Goal: Task Accomplishment & Management: Use online tool/utility

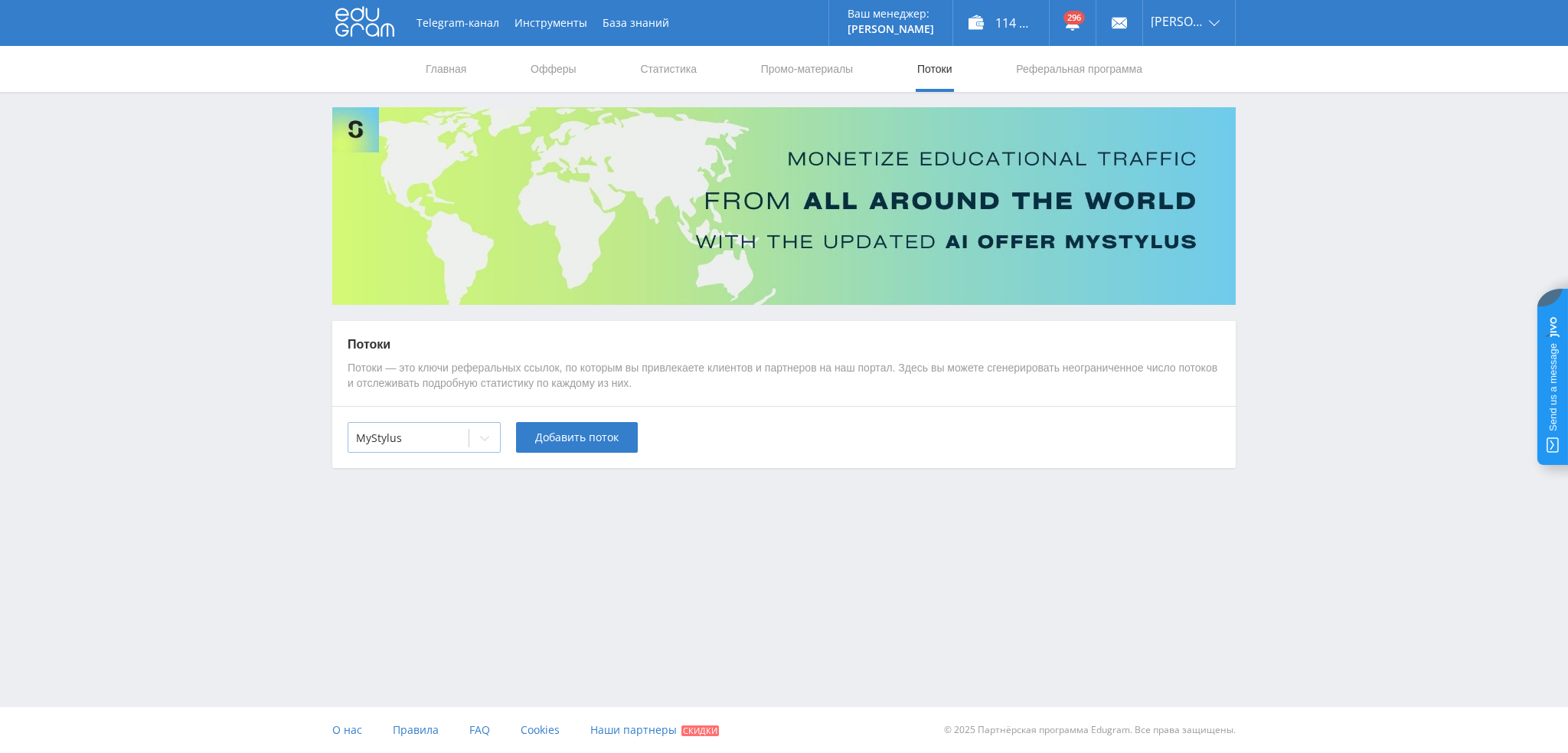
click at [427, 440] on div at bounding box center [408, 438] width 105 height 15
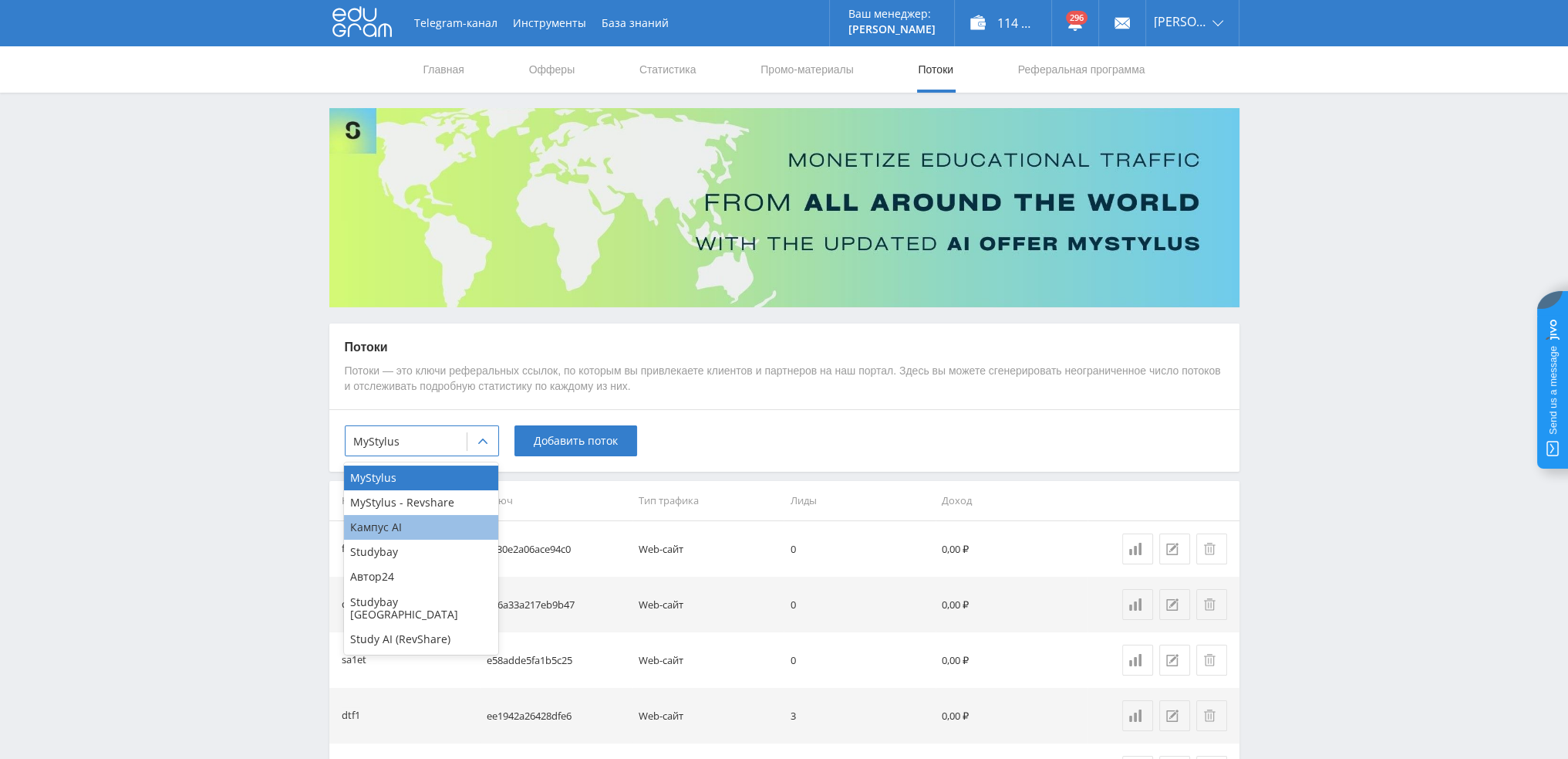
click at [403, 530] on div "Кампус AI" at bounding box center [421, 527] width 154 height 25
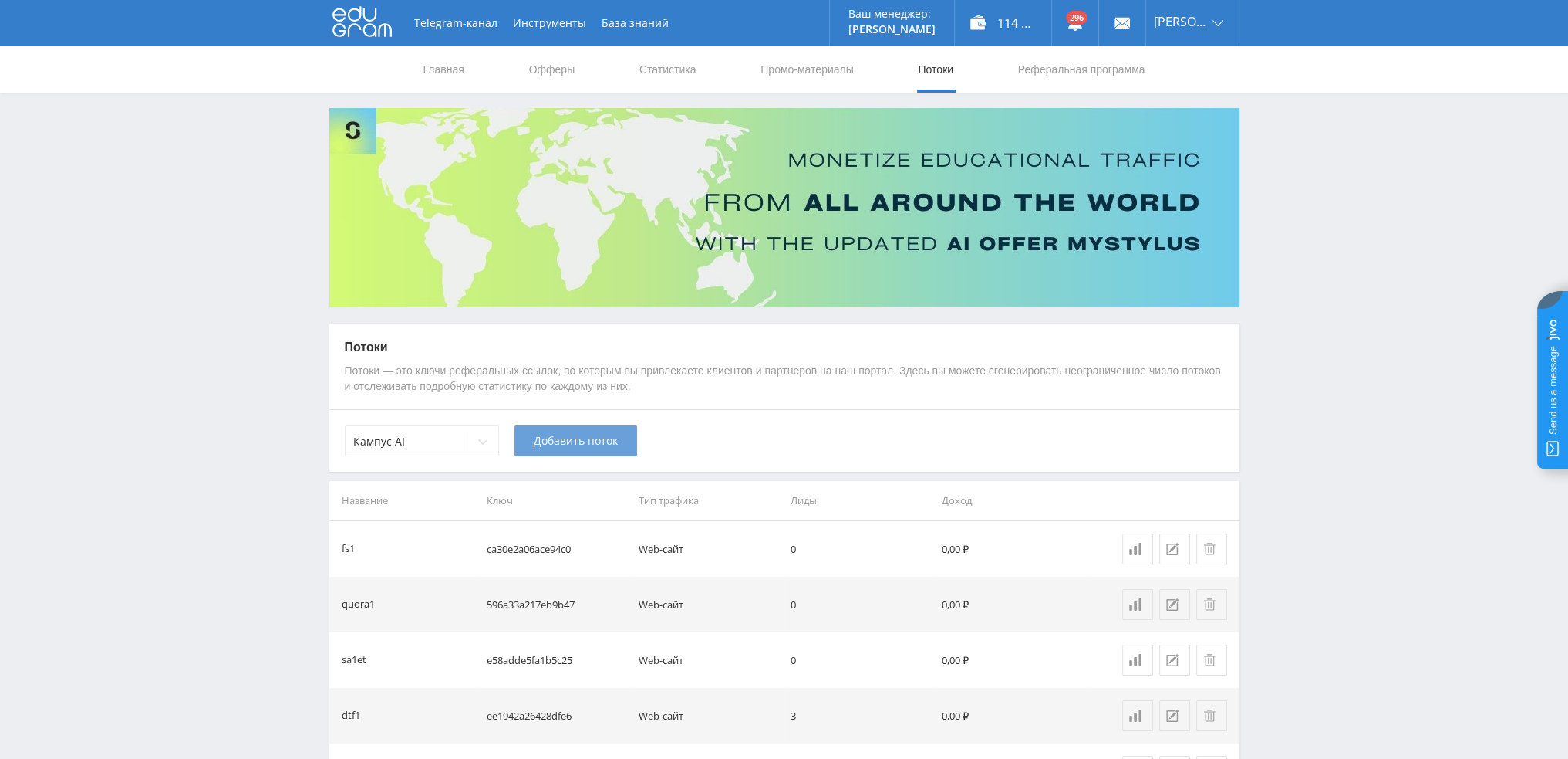
click at [579, 432] on button "Добавить поток" at bounding box center [576, 441] width 123 height 31
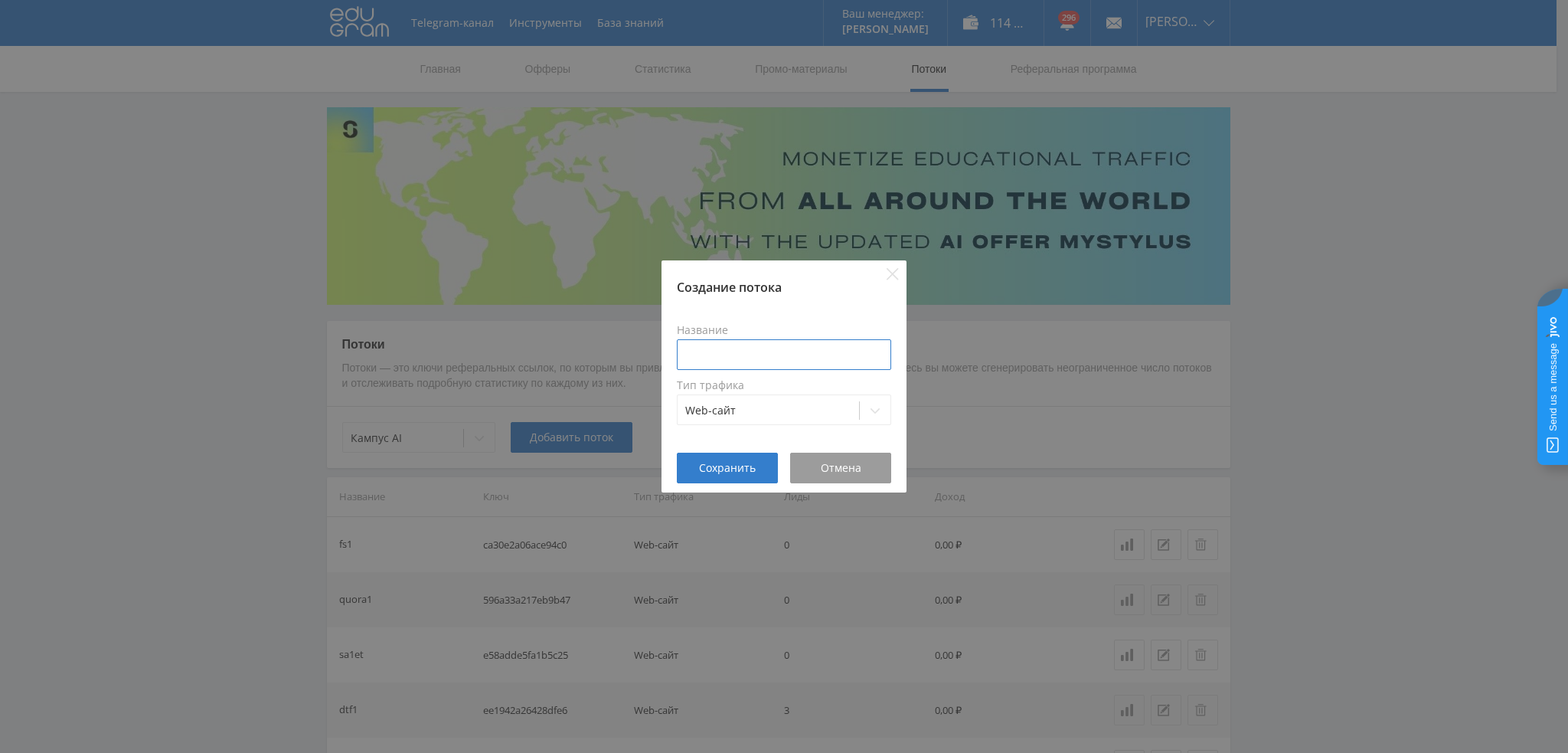
click at [738, 352] on input at bounding box center [784, 354] width 215 height 31
type input "pika1zad"
click at [732, 474] on span "Сохранить" at bounding box center [727, 468] width 56 height 12
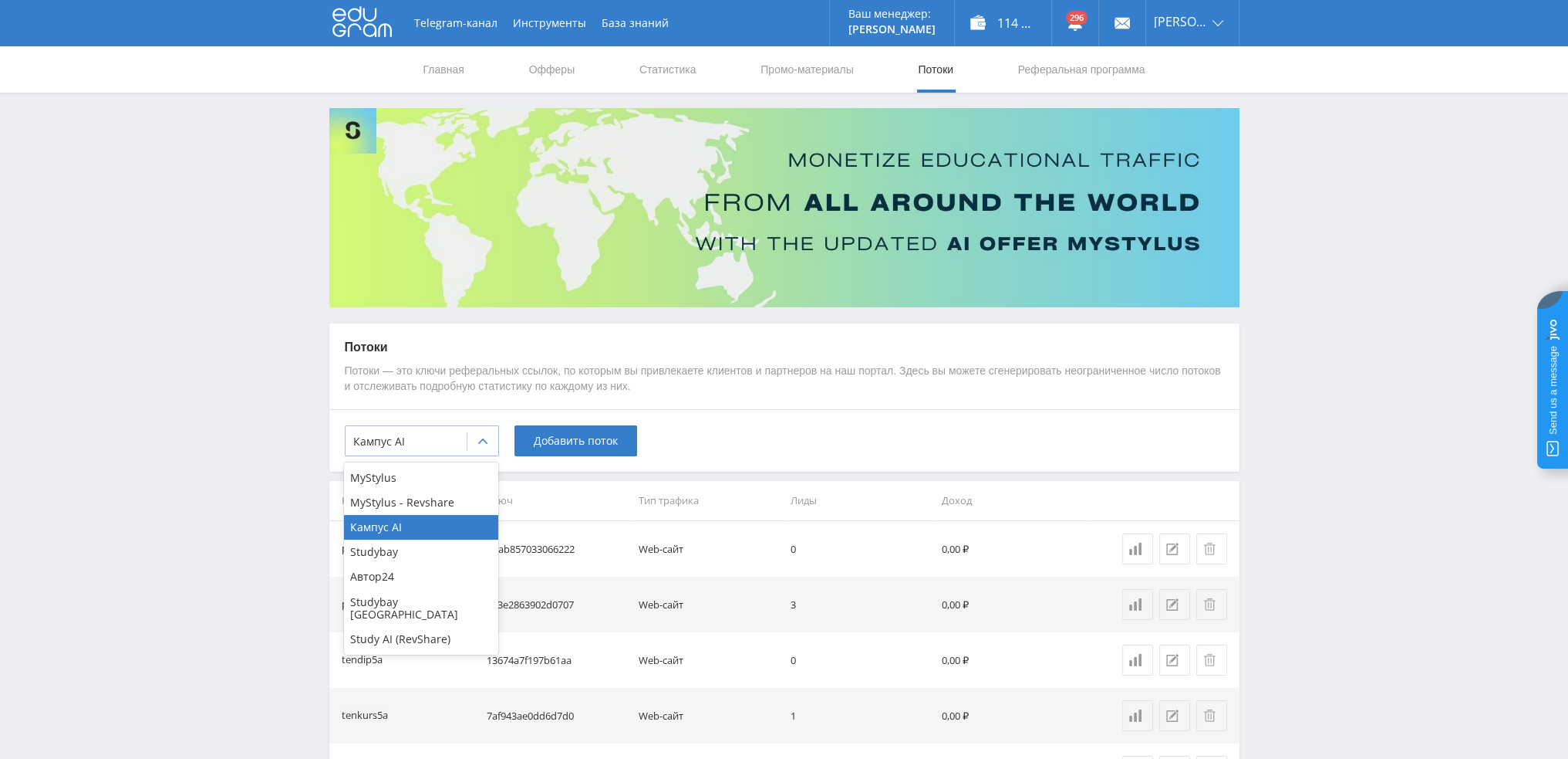
click at [480, 441] on icon at bounding box center [483, 442] width 10 height 6
click at [419, 626] on div "Study AI (RevShare)" at bounding box center [421, 639] width 154 height 25
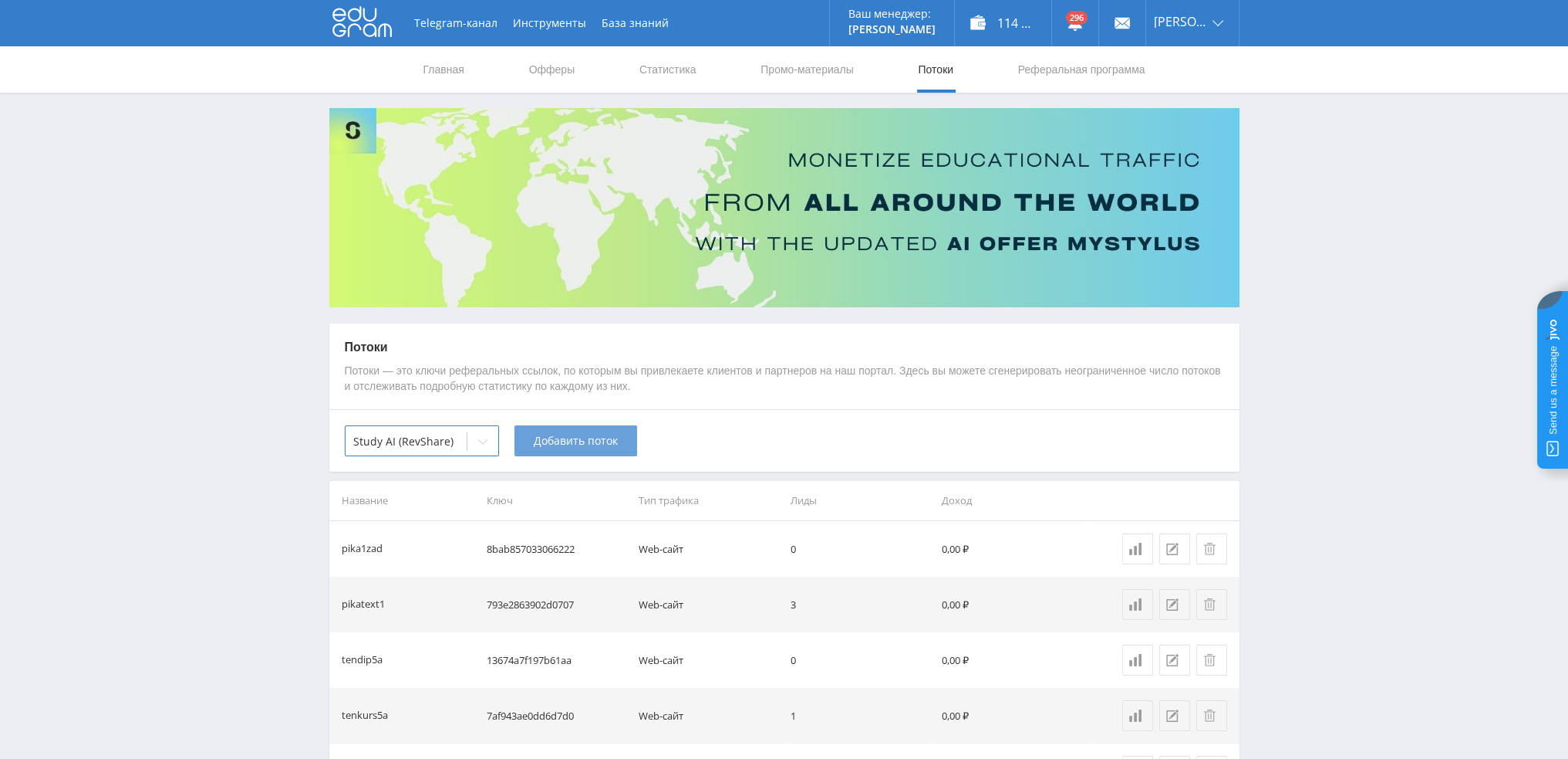
click at [568, 451] on button "Добавить поток" at bounding box center [576, 441] width 123 height 31
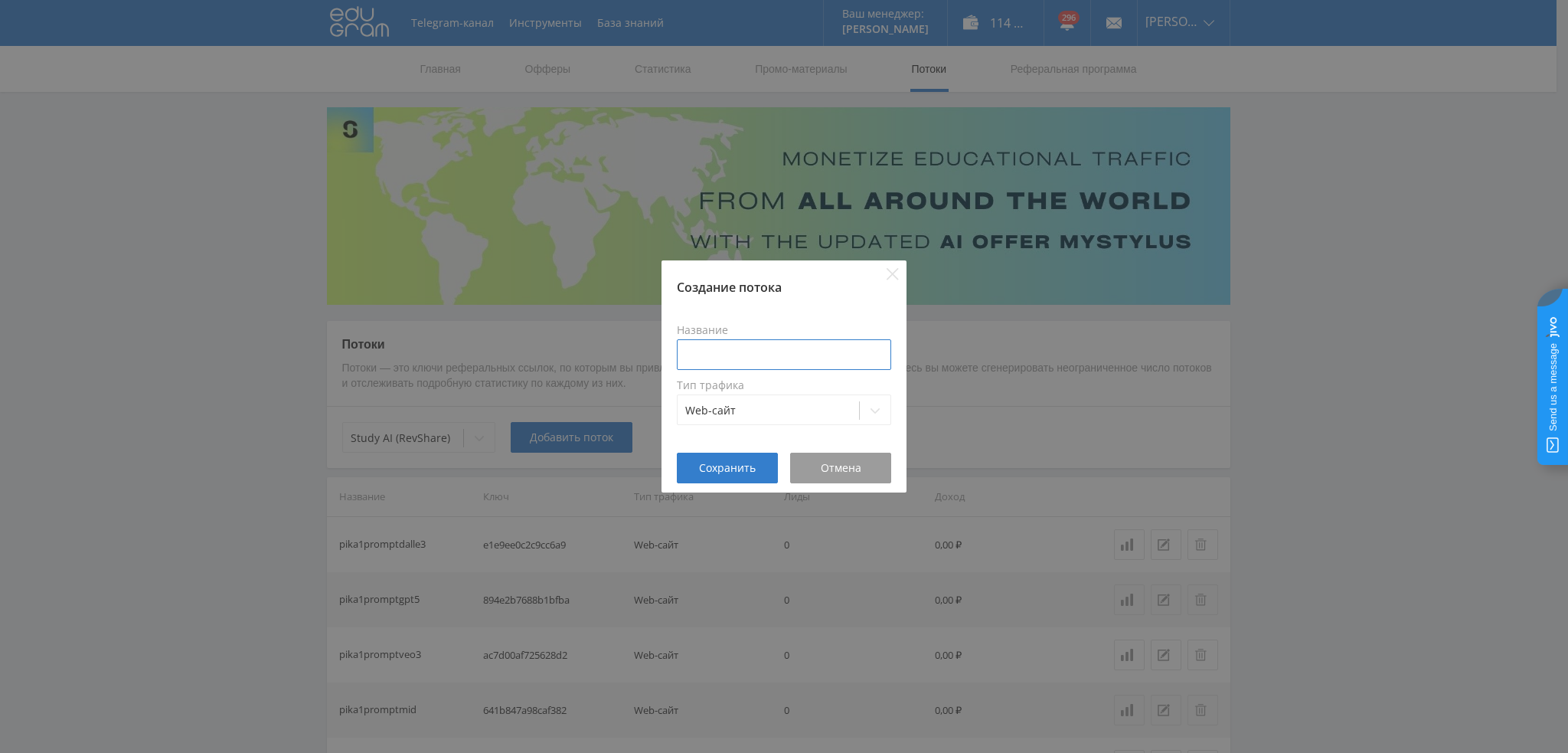
click at [730, 359] on input at bounding box center [784, 354] width 215 height 31
type input "pika1zadst"
click at [738, 471] on span "Сохранить" at bounding box center [727, 468] width 56 height 12
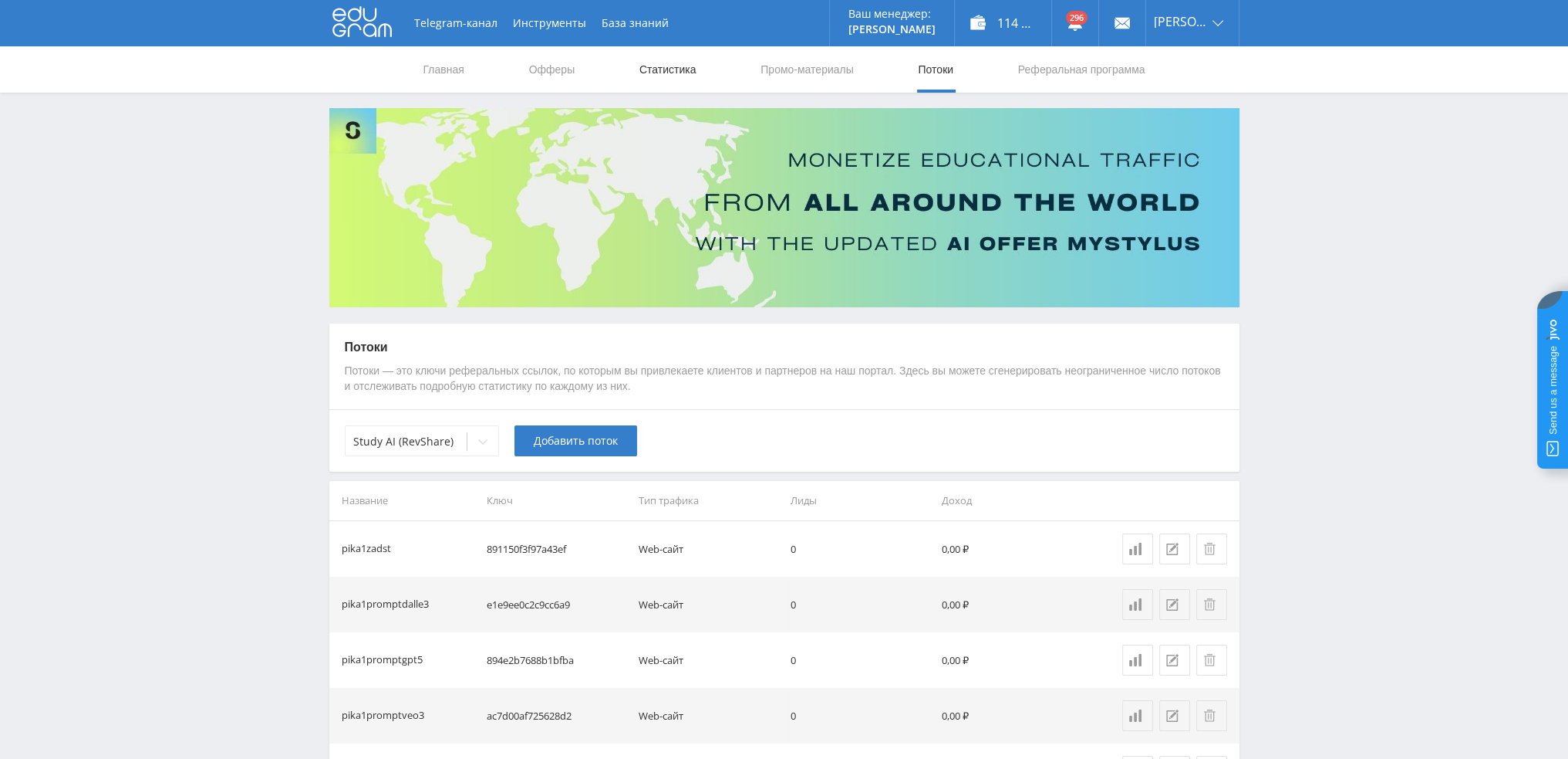
click at [665, 67] on link "Статистика" at bounding box center [668, 69] width 61 height 46
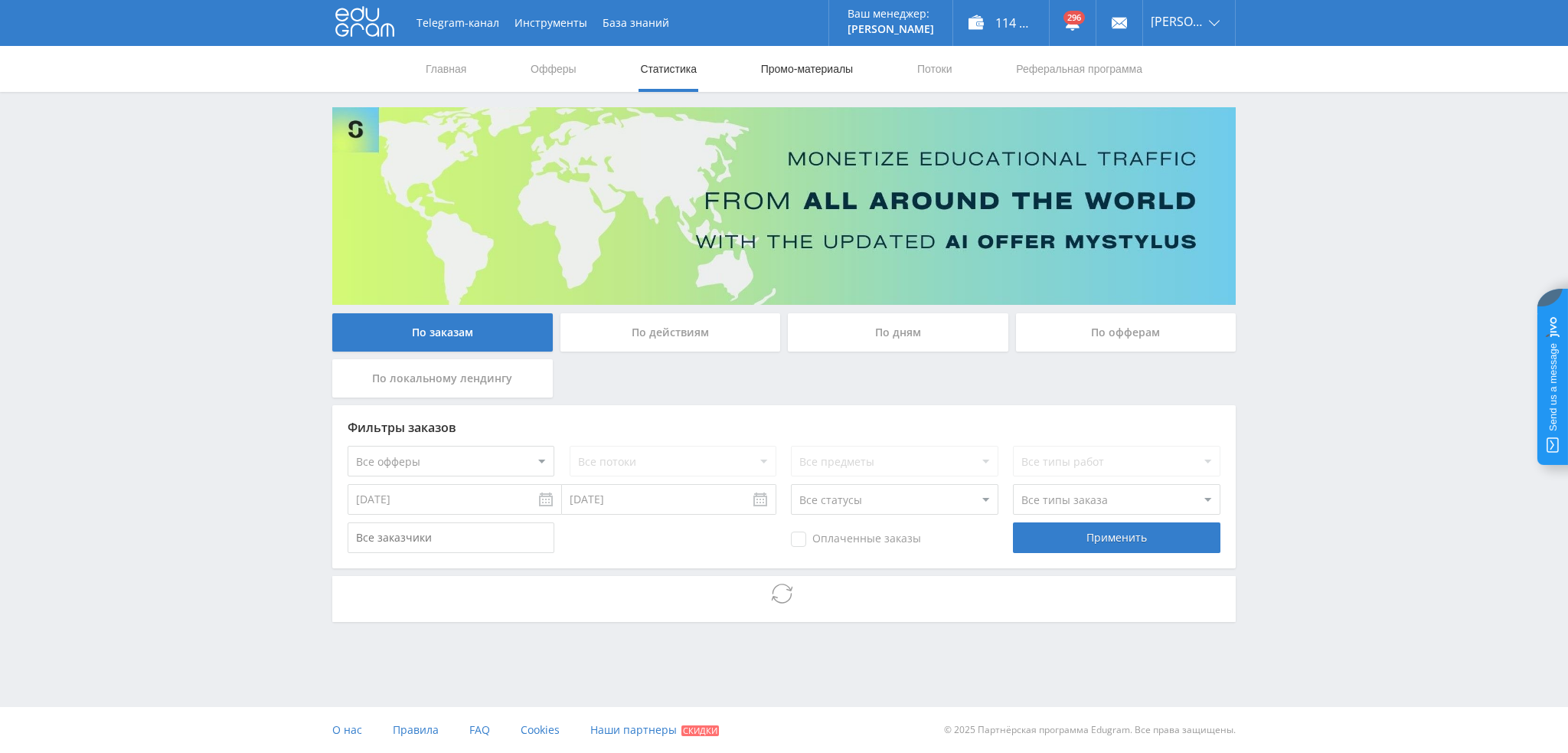
click at [794, 72] on link "Промо-материалы" at bounding box center [806, 69] width 94 height 46
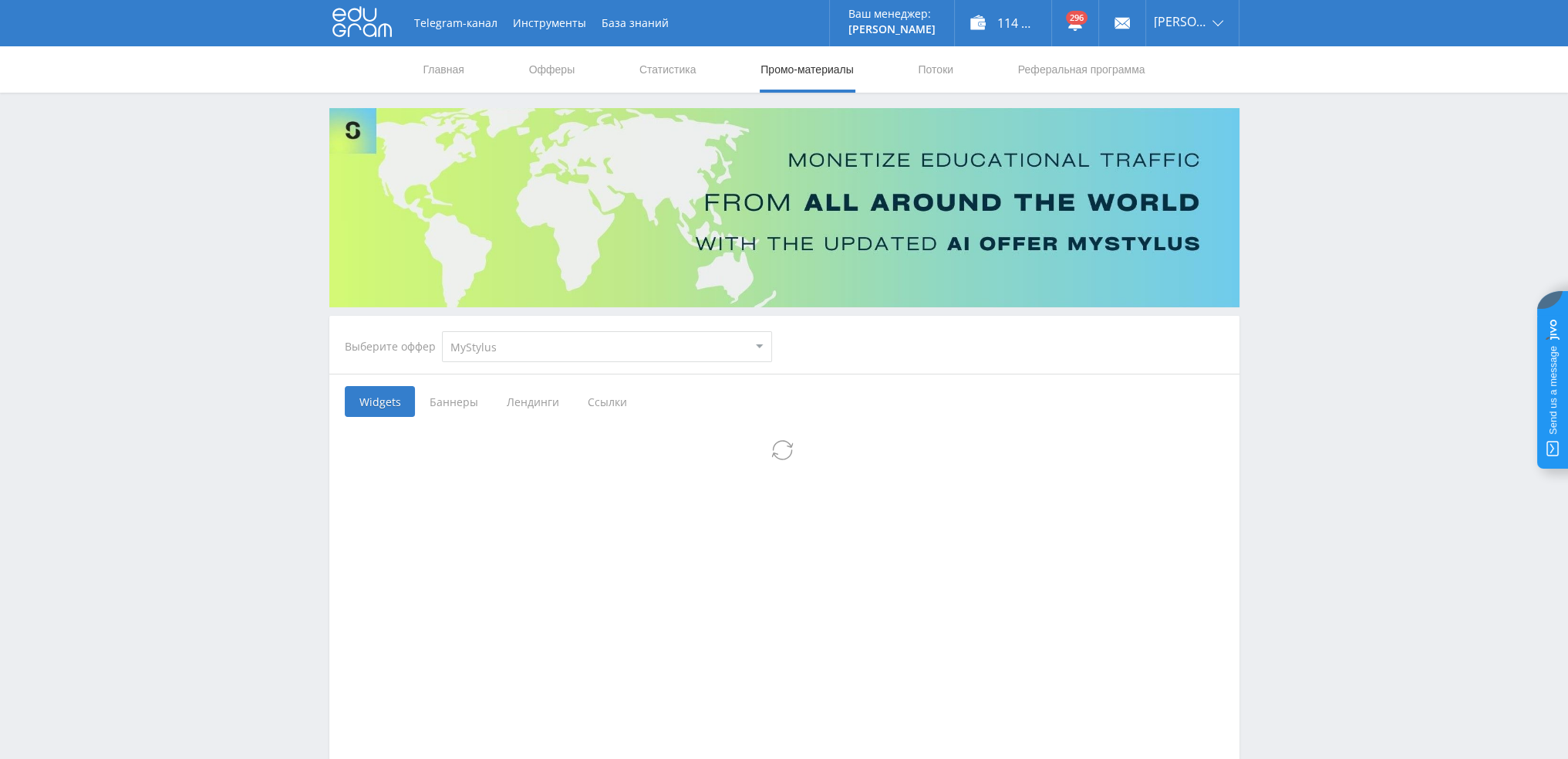
click at [493, 353] on select "MyStylus MyStylus - Revshare Кампус AI Studybay Автор24 Studybay Brazil Study A…" at bounding box center [607, 346] width 330 height 31
select select "340"
click at [442, 331] on select "MyStylus MyStylus - Revshare Кампус AI Studybay Автор24 Studybay Brazil Study A…" at bounding box center [607, 346] width 330 height 31
select select "340"
click at [470, 470] on div at bounding box center [443, 465] width 106 height 15
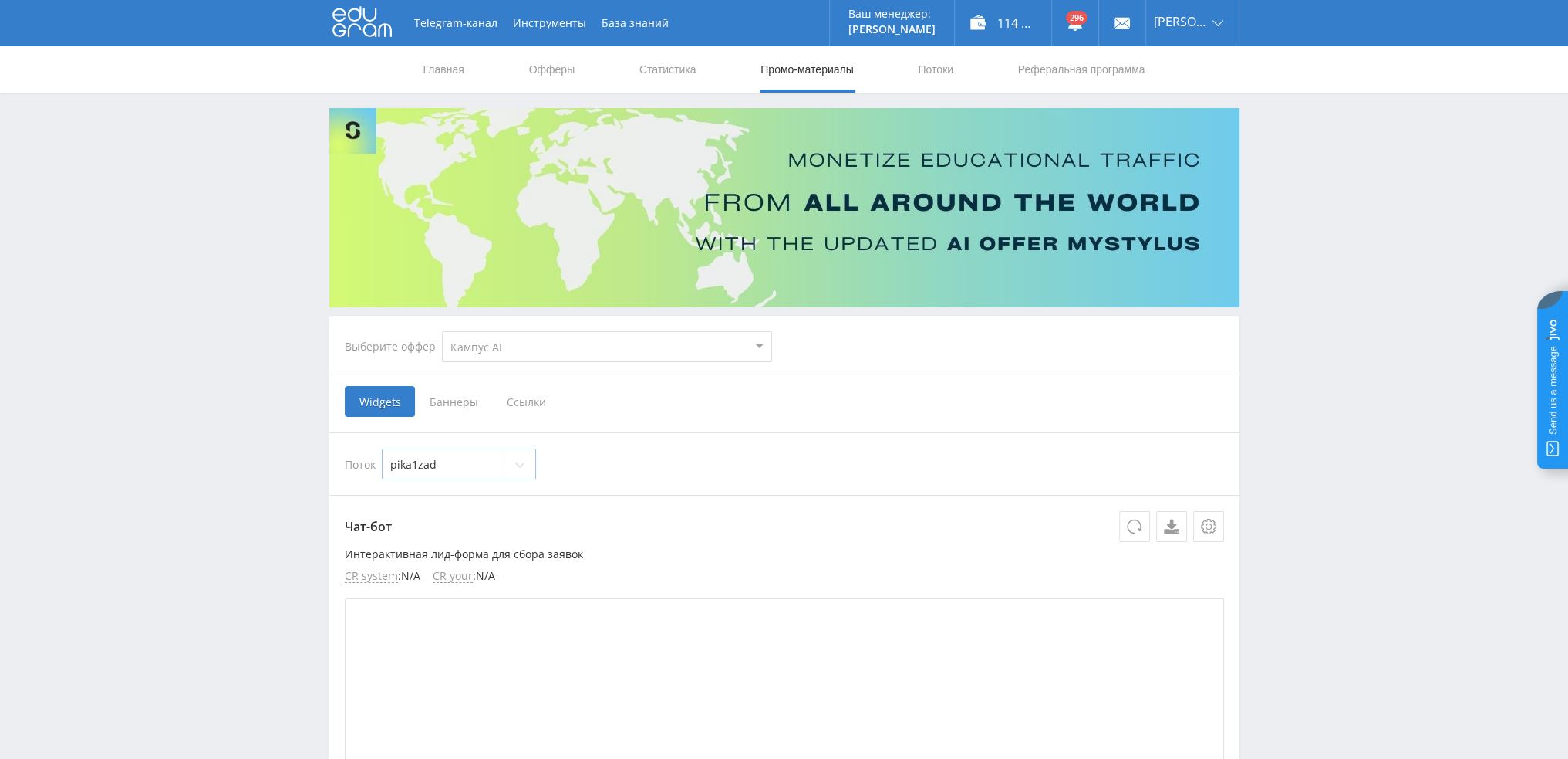
click at [470, 472] on div "pika1zad" at bounding box center [443, 465] width 121 height 21
click at [512, 400] on span "Ссылки" at bounding box center [526, 401] width 68 height 31
click at [0, 0] on input "Ссылки" at bounding box center [0, 0] width 0 height 0
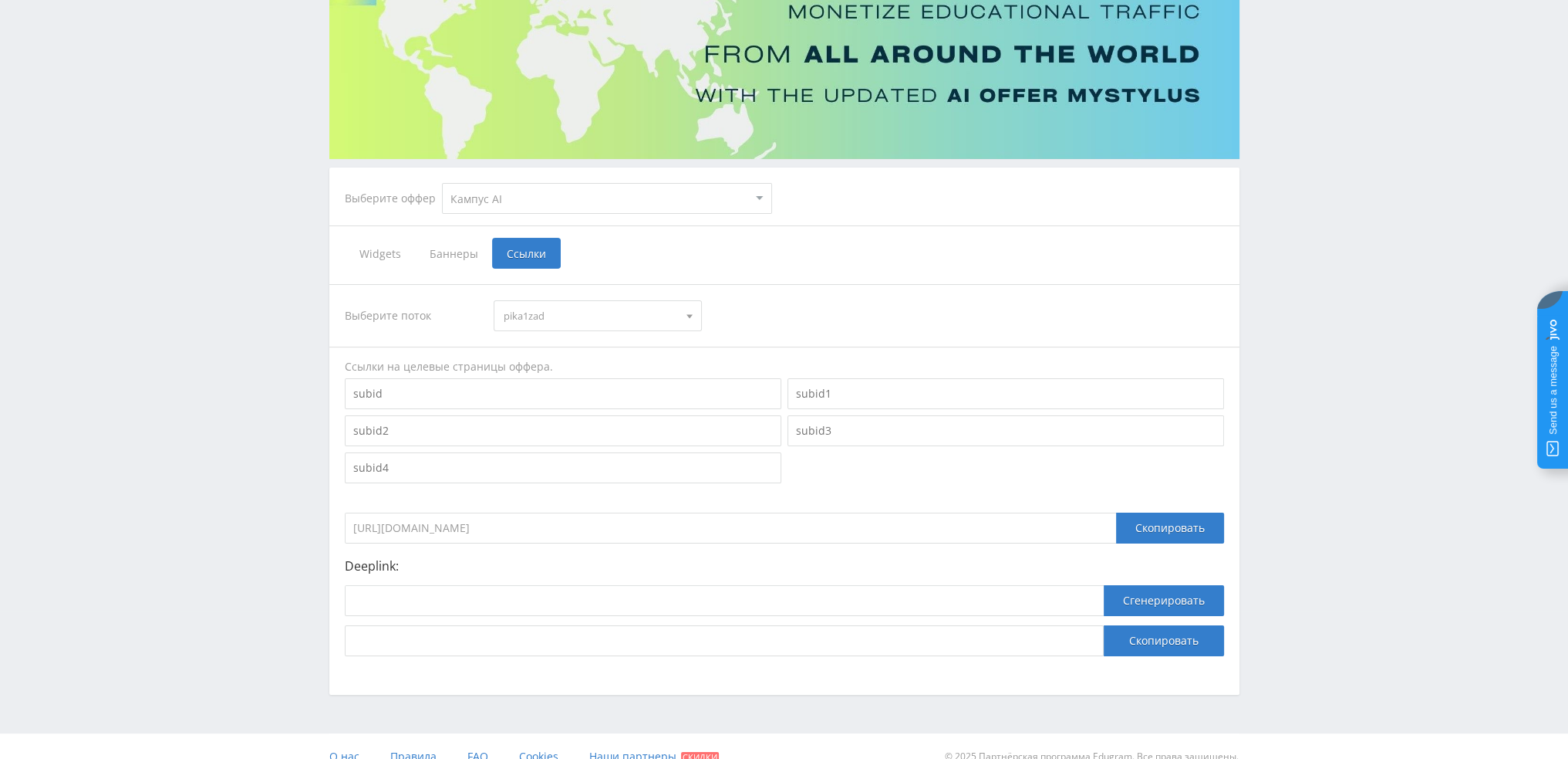
scroll to position [168, 0]
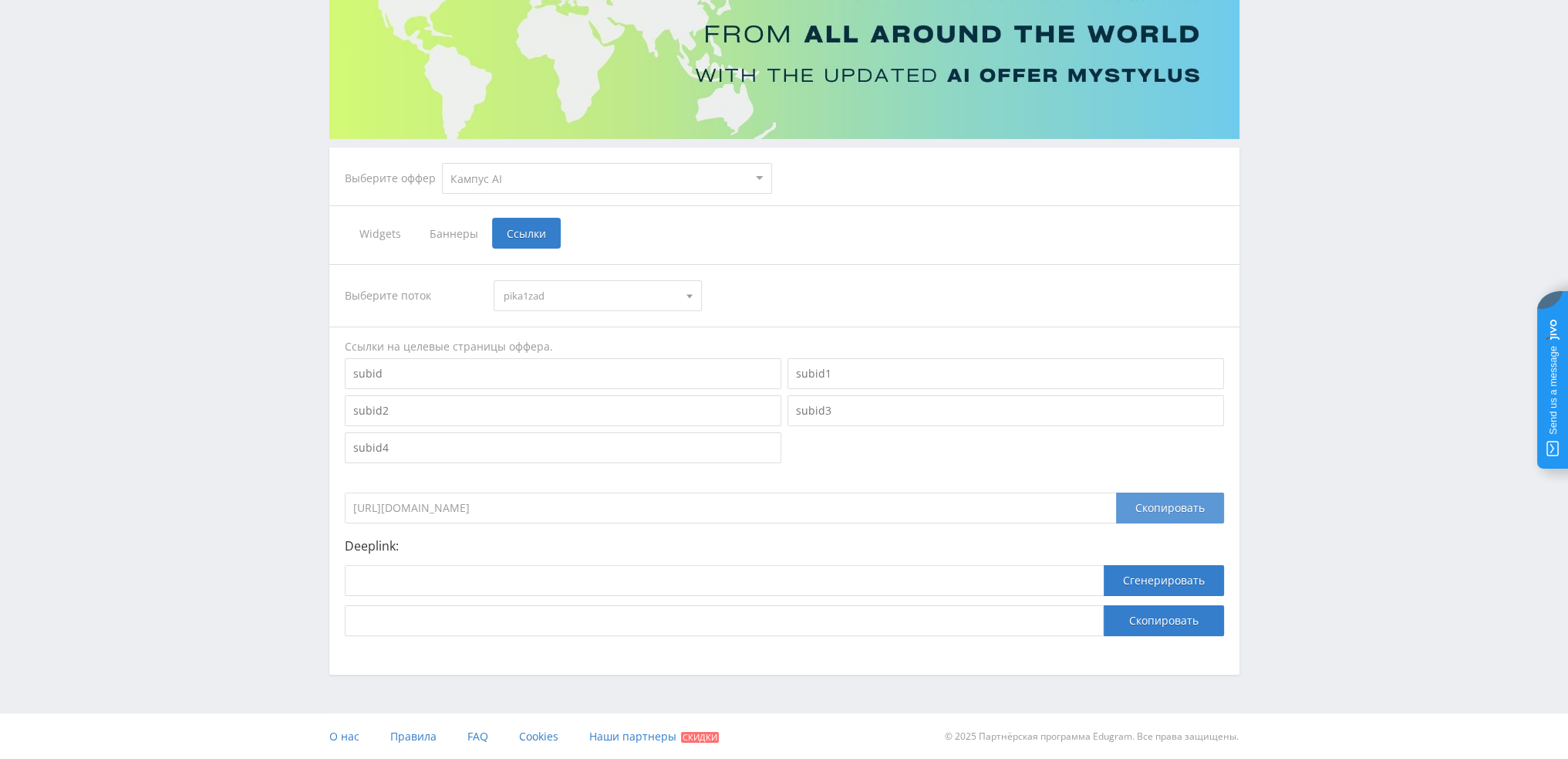
click at [1192, 509] on div "Скопировать" at bounding box center [1170, 508] width 108 height 31
click at [564, 583] on input at bounding box center [724, 580] width 759 height 31
paste input "https://kampus.ai/ecosystem/task-solver"
type input "https://kampus.ai/ecosystem/task-solver"
click at [1171, 589] on button "Сгенерировать" at bounding box center [1163, 580] width 120 height 31
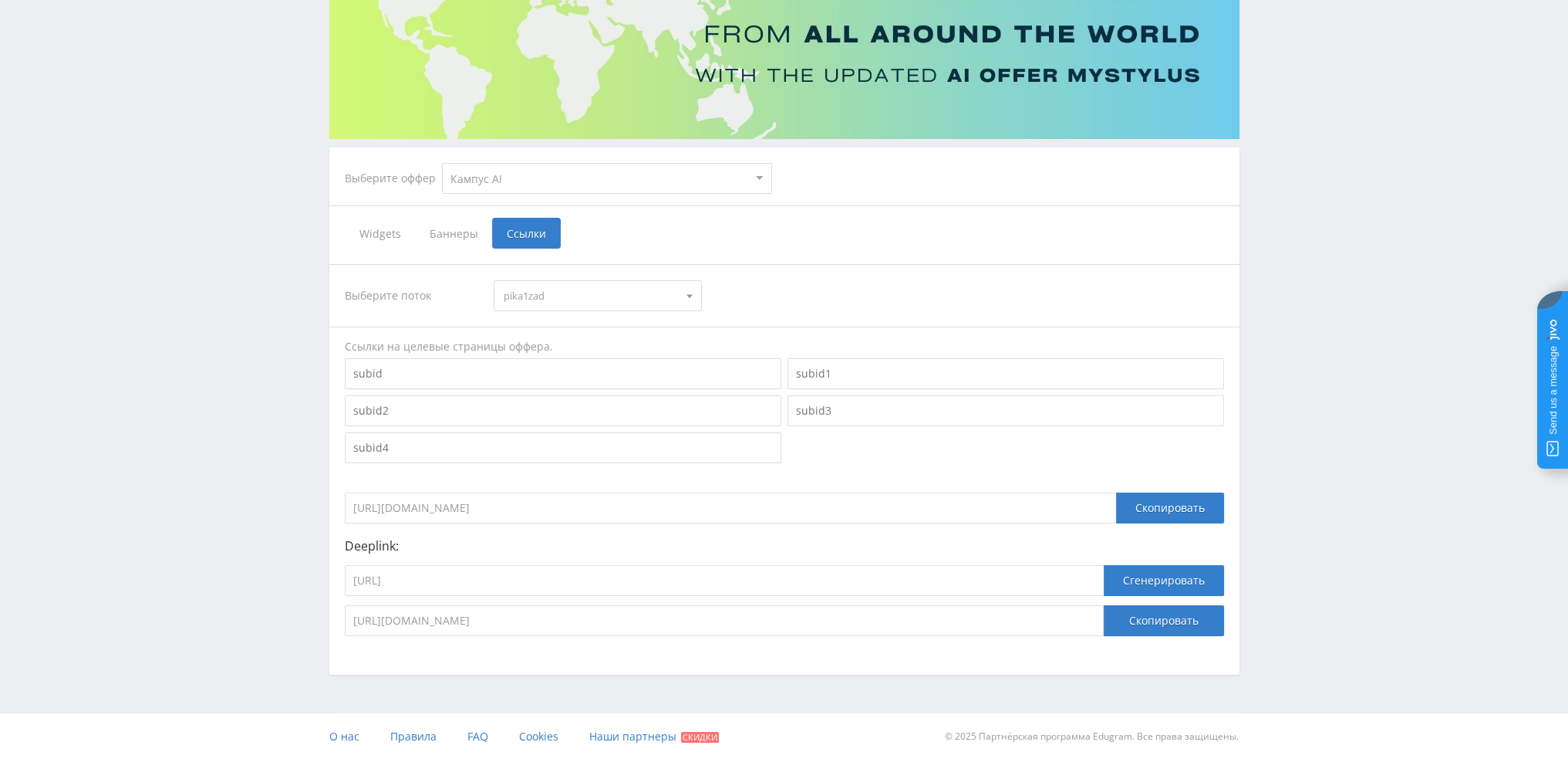
click at [1161, 622] on button "Скопировать" at bounding box center [1163, 620] width 120 height 31
click at [607, 166] on select "MyStylus MyStylus - Revshare Кампус AI Studybay Автор24 Studybay Brazil Study A…" at bounding box center [607, 178] width 330 height 31
select select "376"
click at [442, 163] on select "MyStylus MyStylus - Revshare Кампус AI Studybay Автор24 Studybay Brazil Study A…" at bounding box center [607, 178] width 330 height 31
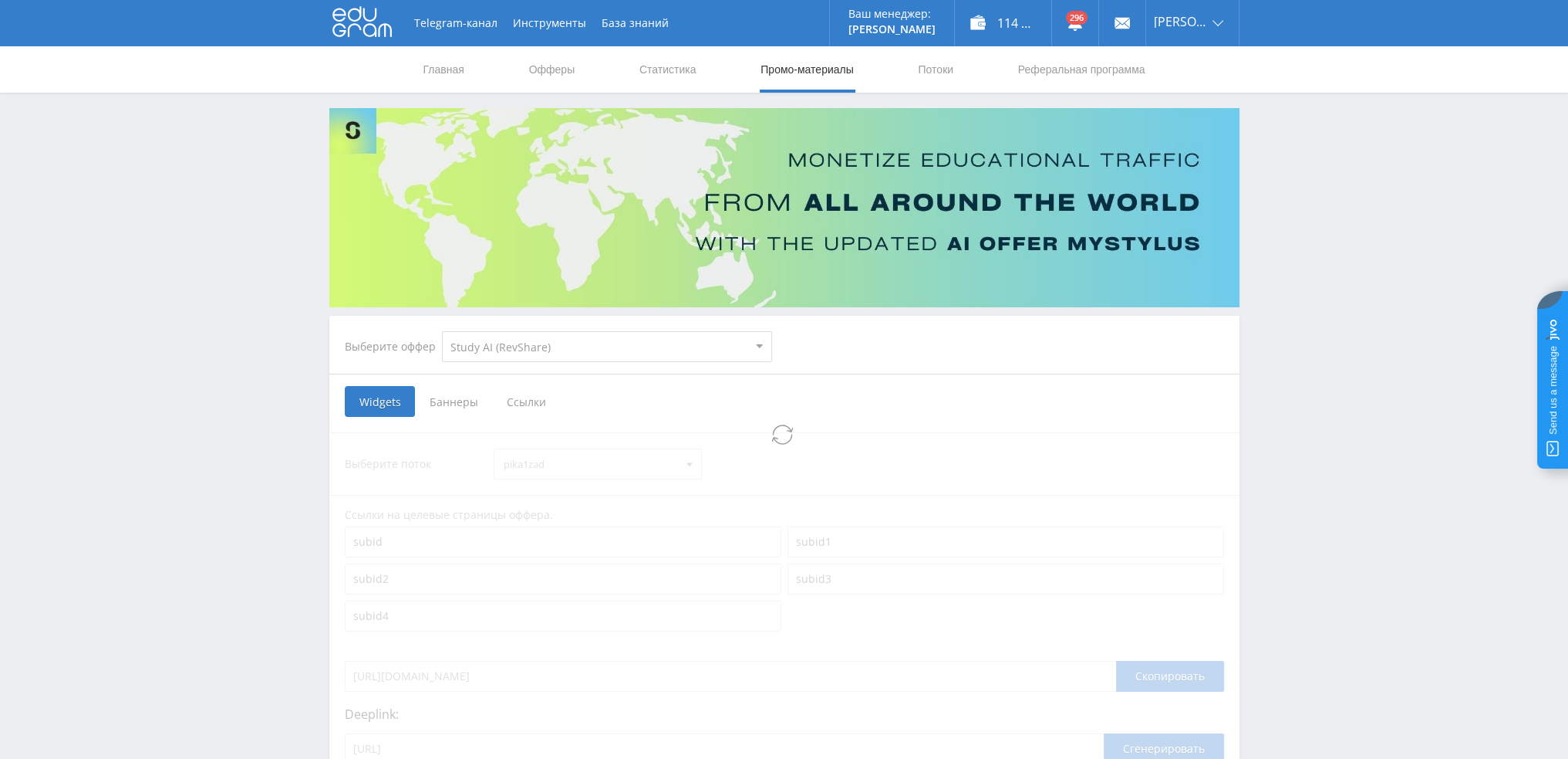
select select "376"
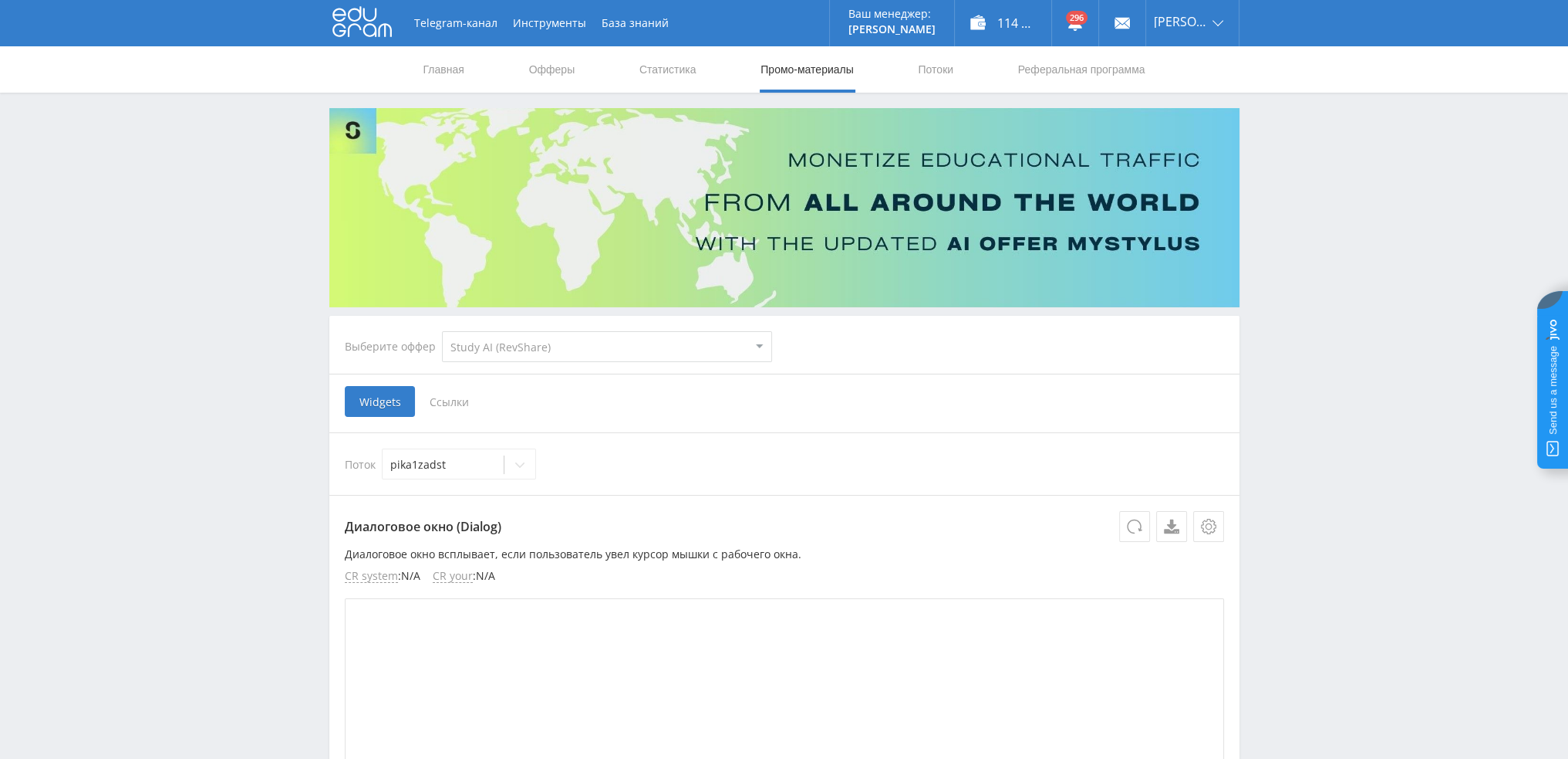
click at [451, 411] on span "Ссылки" at bounding box center [449, 401] width 68 height 31
click at [0, 0] on input "Ссылки" at bounding box center [0, 0] width 0 height 0
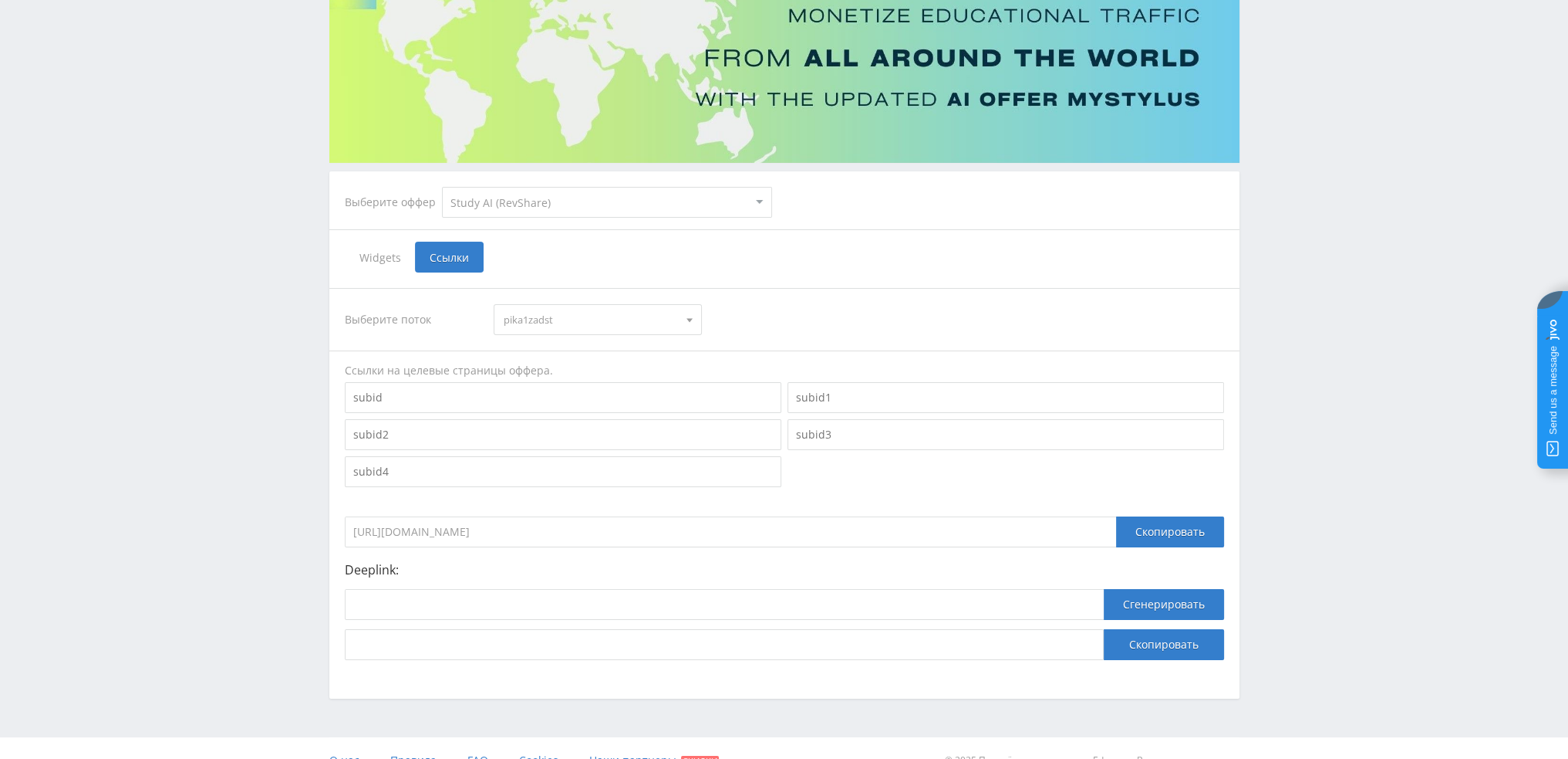
scroll to position [168, 0]
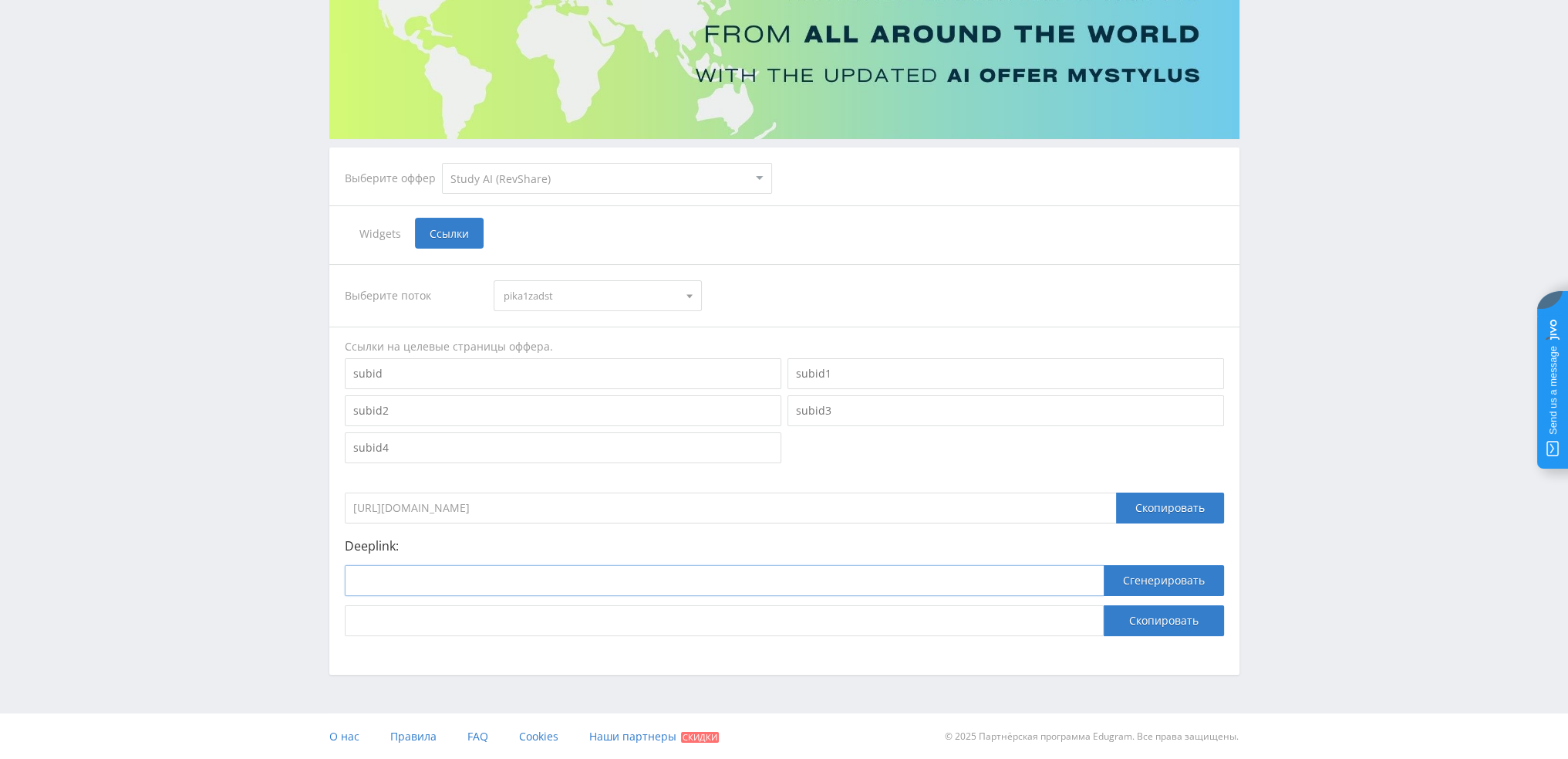
click at [518, 577] on input at bounding box center [724, 580] width 759 height 31
paste input "https://study24.ai/chat/a24_reshatel_toe_bot"
type input "https://study24.ai/chat/a24_reshatel_toe_bot"
click at [1173, 580] on button "Сгенерировать" at bounding box center [1163, 580] width 120 height 31
click at [1157, 621] on button "Скопировать" at bounding box center [1163, 620] width 120 height 31
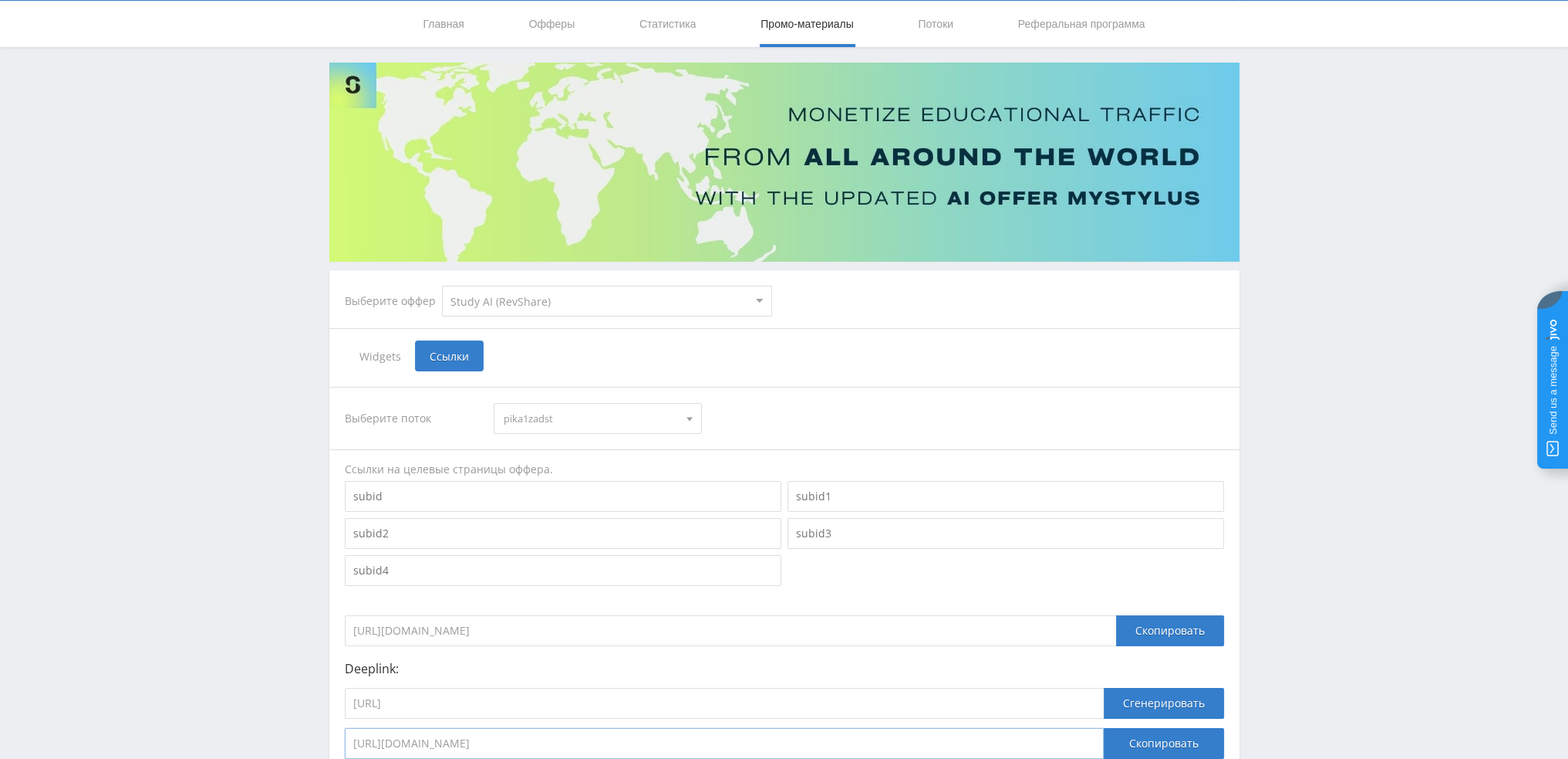
scroll to position [0, 0]
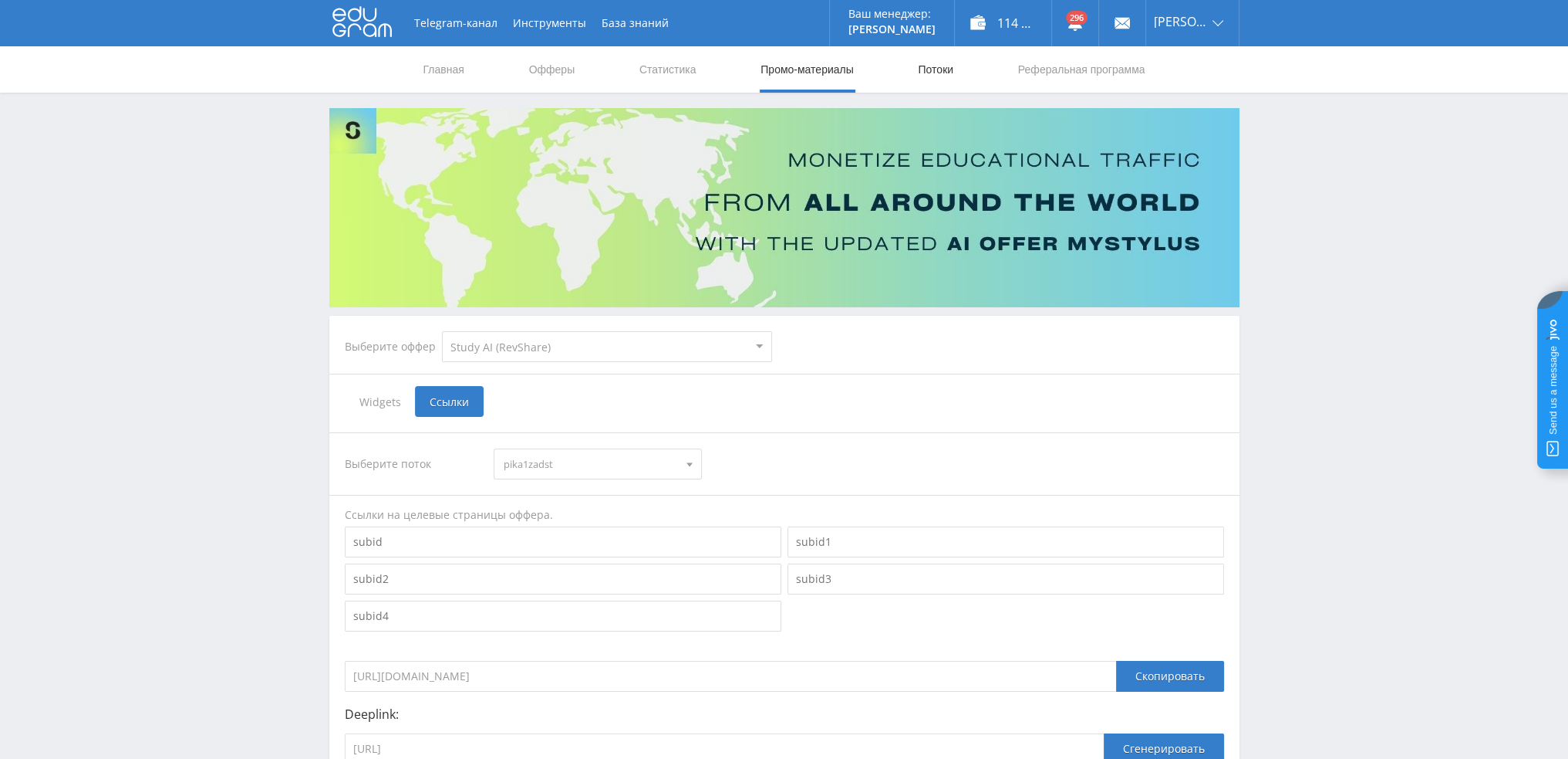
click at [950, 70] on link "Потоки" at bounding box center [935, 69] width 38 height 46
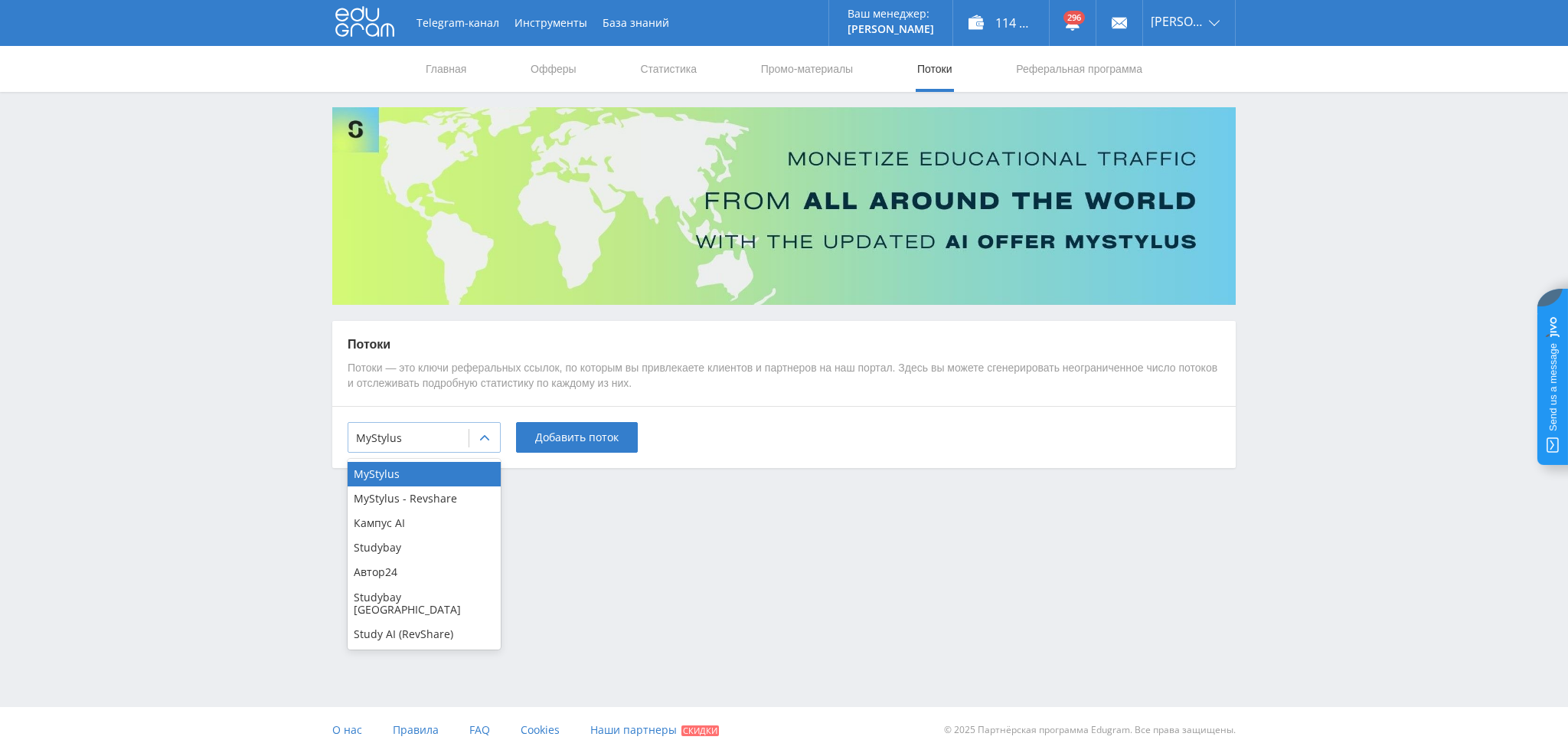
click at [464, 434] on div "MyStylus" at bounding box center [408, 438] width 120 height 21
click at [429, 621] on div "Study AI (RevShare)" at bounding box center [424, 634] width 153 height 25
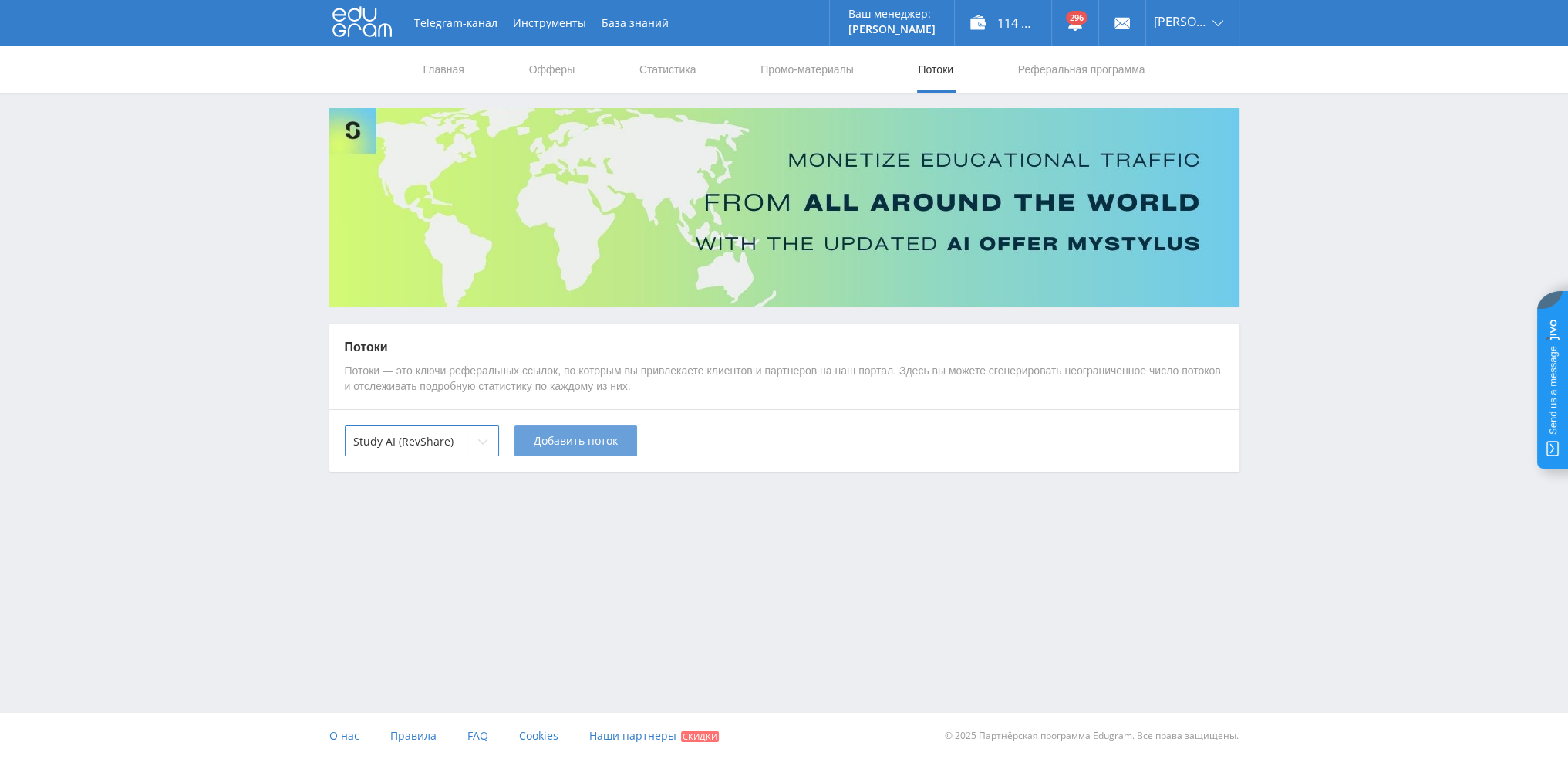
click at [609, 428] on button "Добавить поток" at bounding box center [576, 441] width 123 height 31
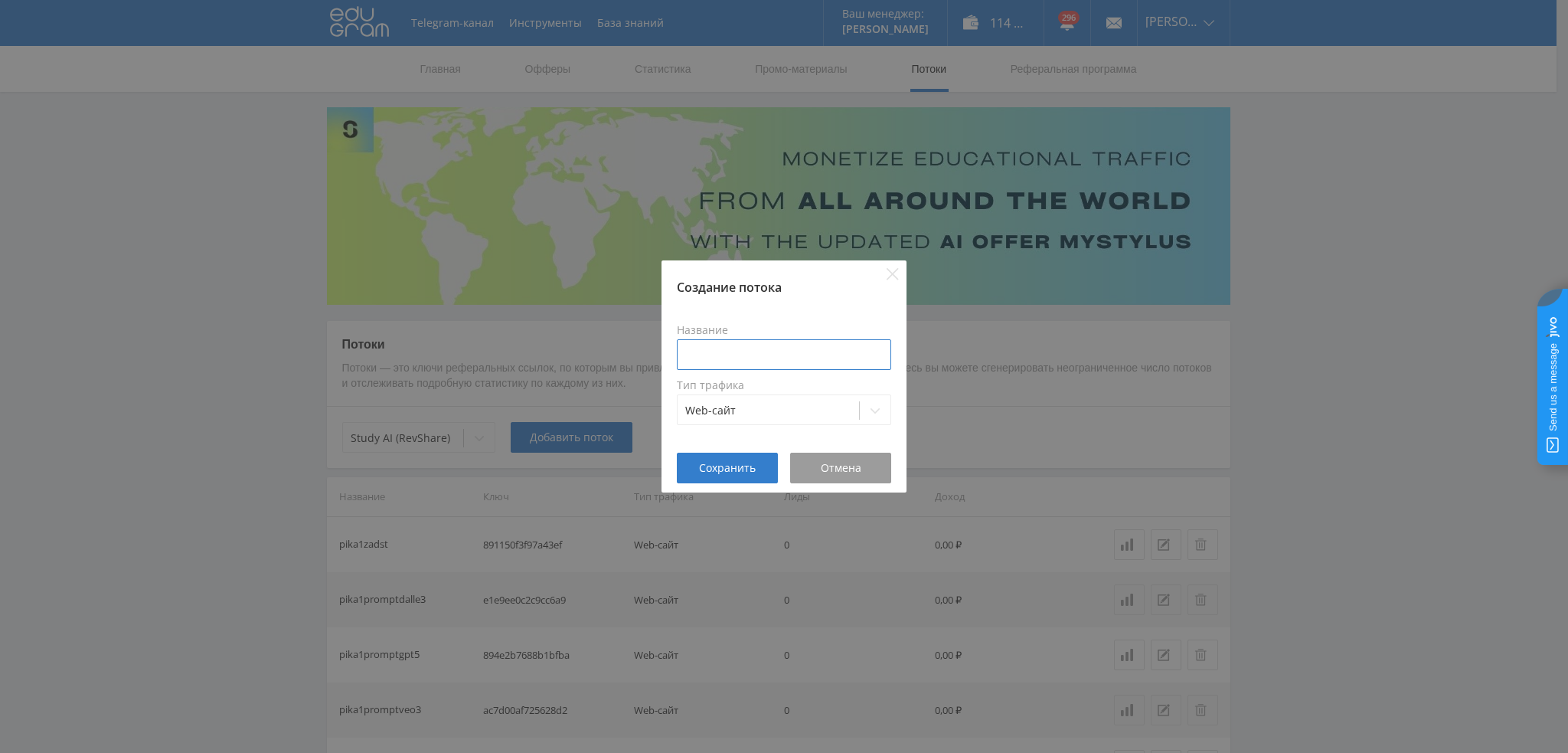
click at [764, 358] on input at bounding box center [784, 354] width 215 height 31
type input "pika1zadgpt5"
click at [740, 465] on span "Сохранить" at bounding box center [727, 468] width 56 height 12
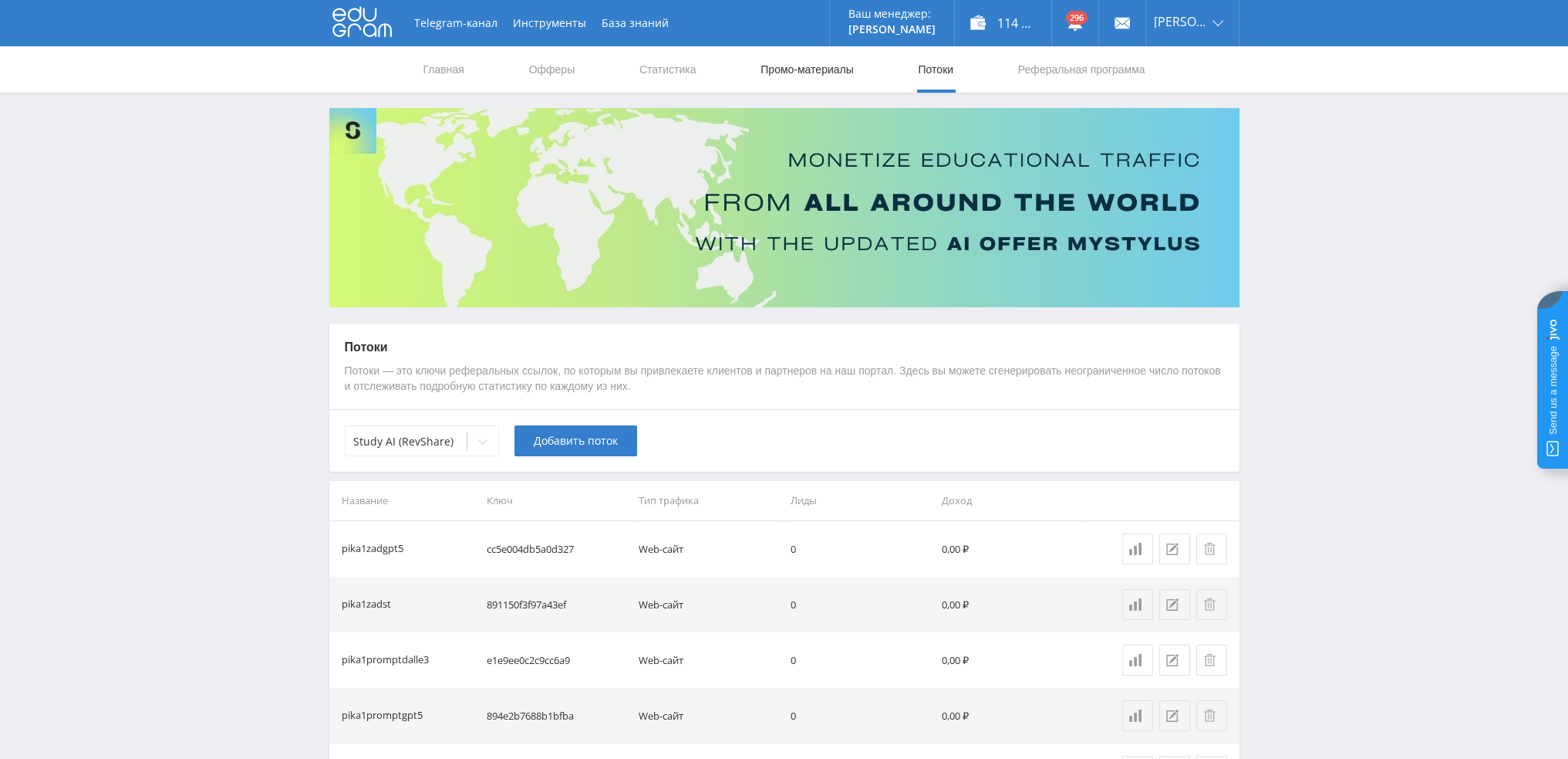
click at [788, 65] on link "Промо-материалы" at bounding box center [806, 69] width 95 height 46
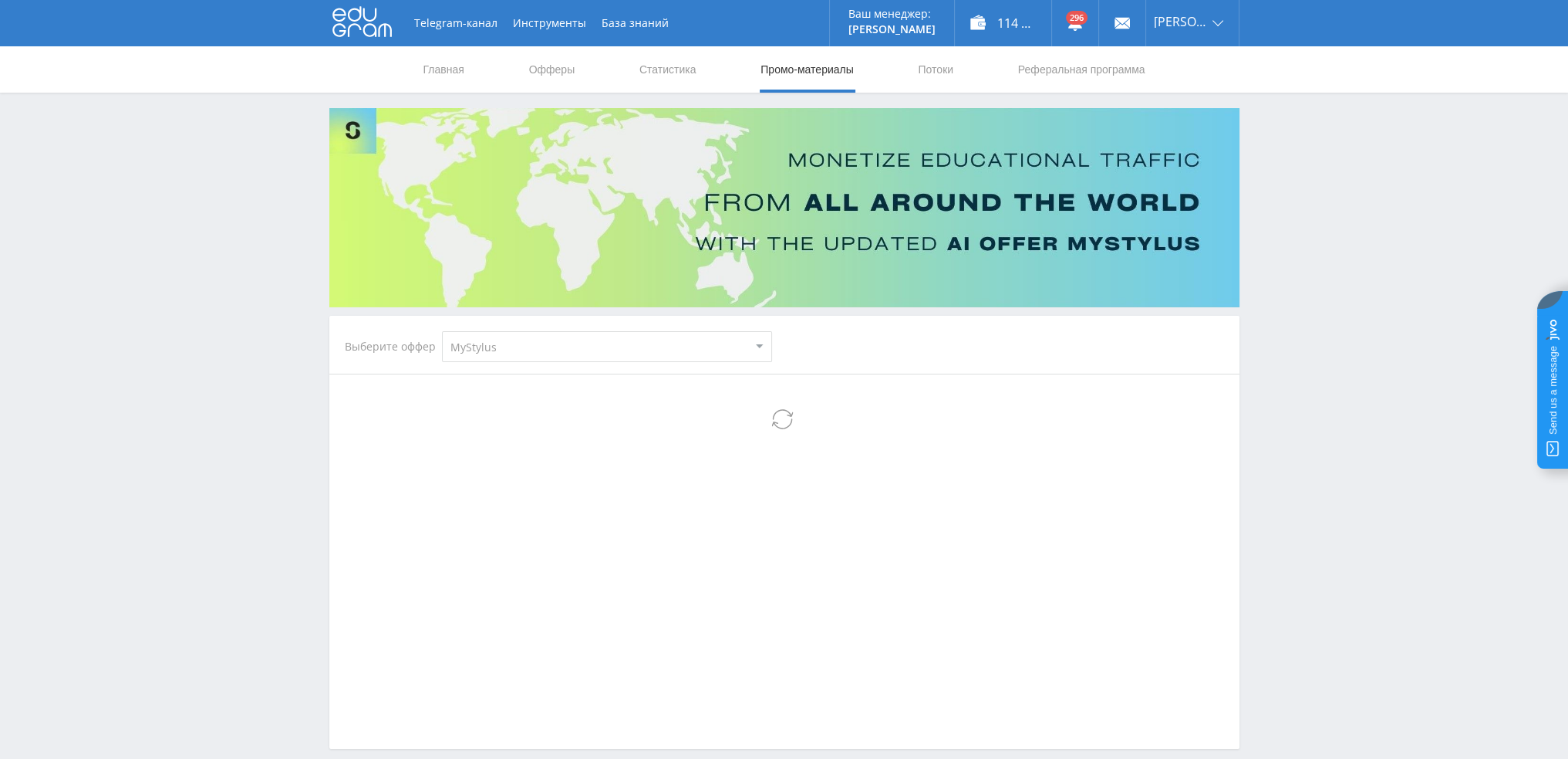
click at [478, 336] on select "MyStylus MyStylus - Revshare Кампус AI Studybay Автор24 Studybay Brazil Study A…" at bounding box center [607, 346] width 330 height 31
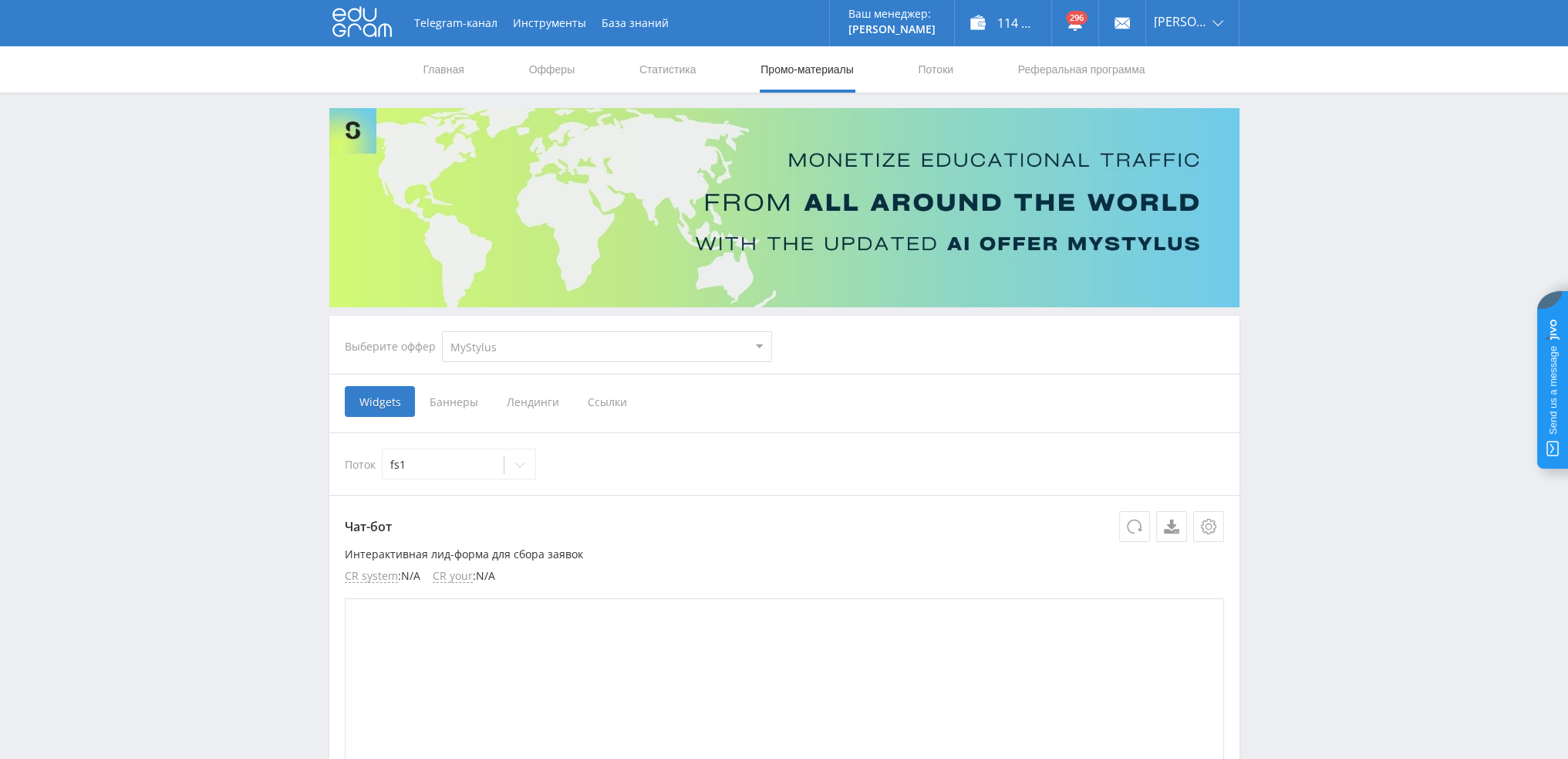
click at [515, 357] on select "MyStylus MyStylus - Revshare Кампус AI Studybay Автор24 Studybay Brazil Study A…" at bounding box center [607, 346] width 330 height 31
select select "376"
click at [442, 331] on select "MyStylus MyStylus - Revshare Кампус AI Studybay Автор24 Studybay Brazil Study A…" at bounding box center [607, 346] width 330 height 31
select select "376"
click at [454, 400] on span "Ссылки" at bounding box center [449, 401] width 68 height 31
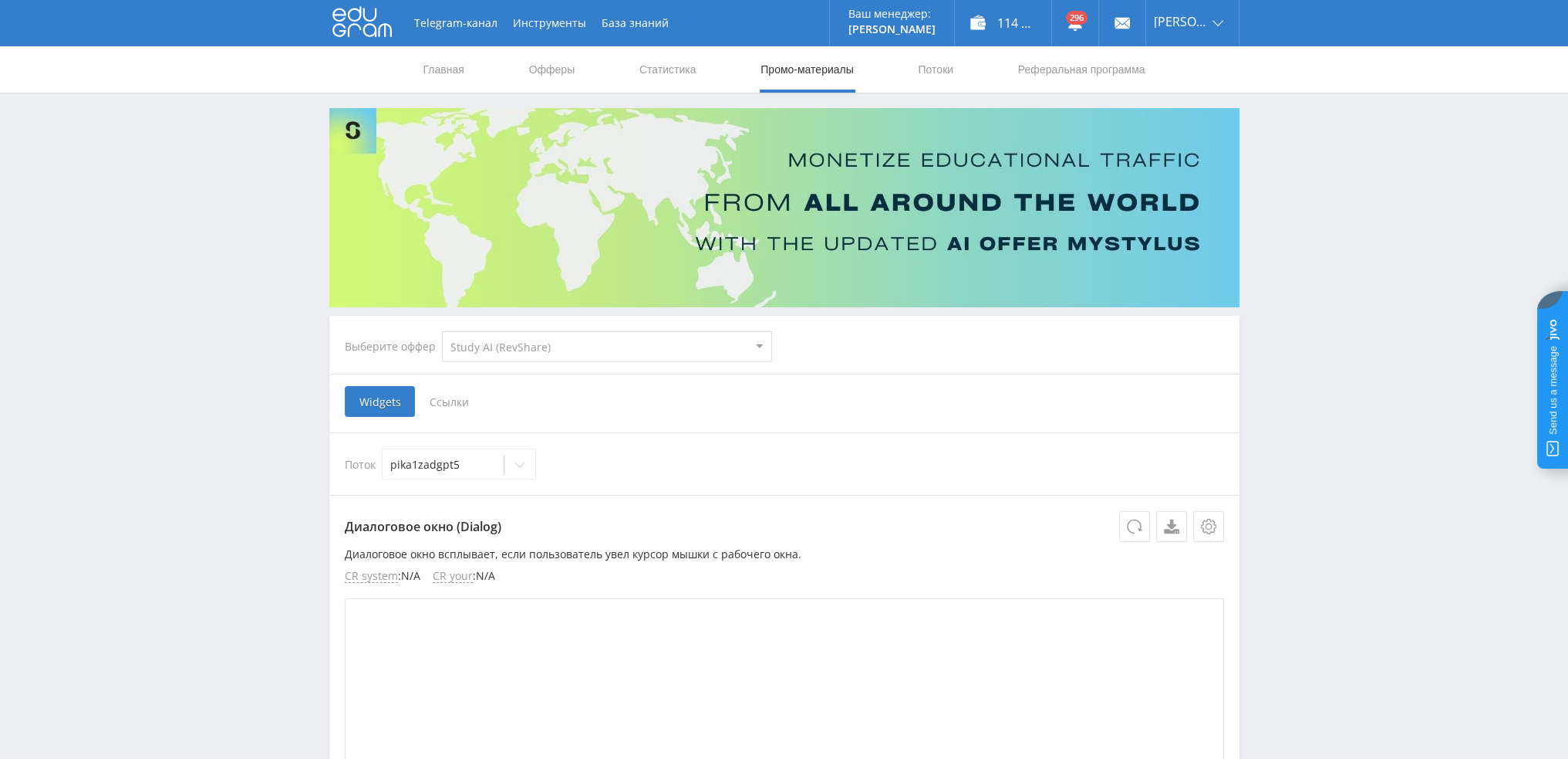
click at [0, 0] on input "Ссылки" at bounding box center [0, 0] width 0 height 0
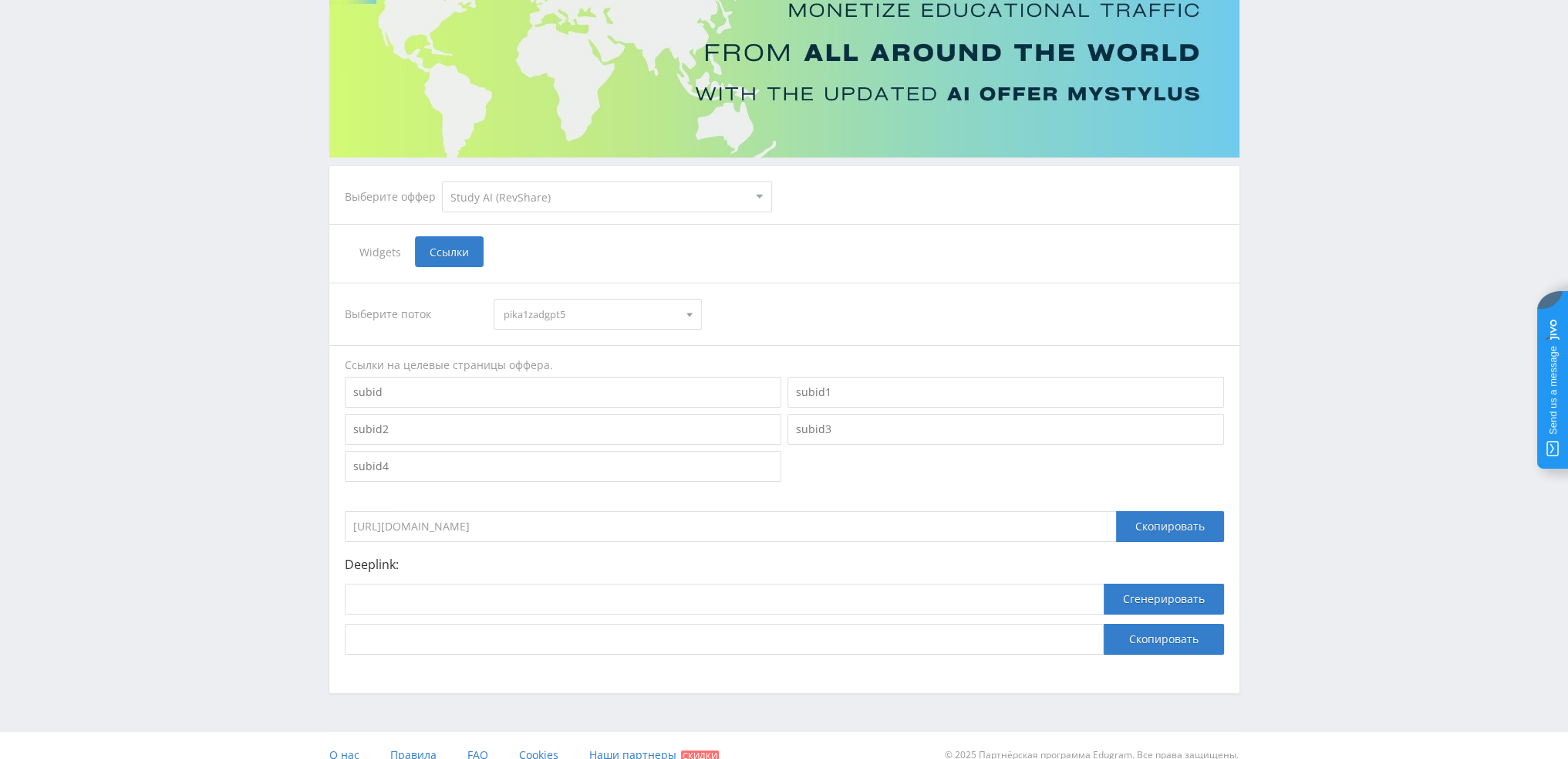
scroll to position [168, 0]
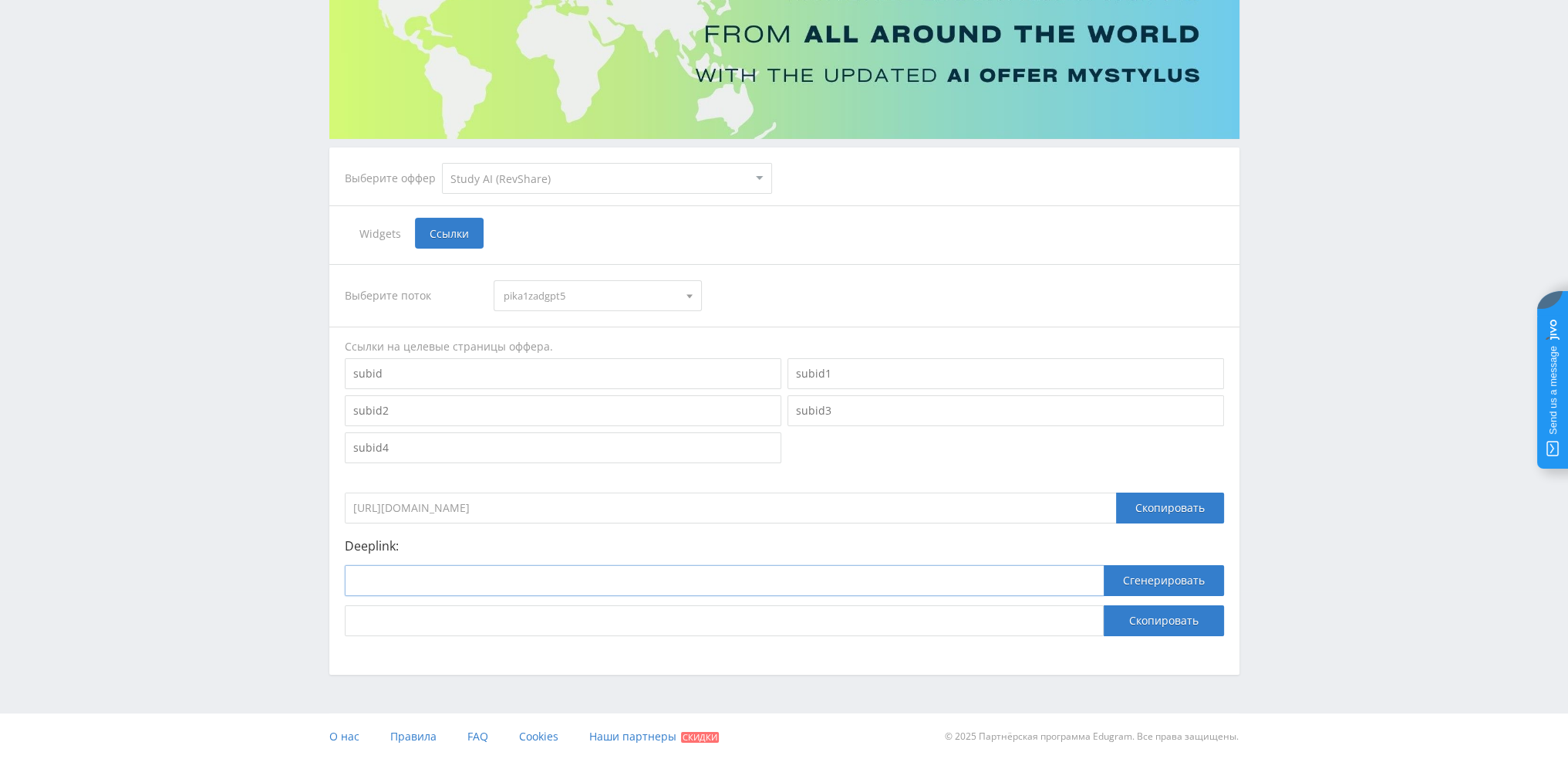
drag, startPoint x: 716, startPoint y: 568, endPoint x: 873, endPoint y: 571, distance: 157.0
click at [716, 568] on input at bounding box center [724, 580] width 759 height 31
paste input "https://study24.ai/chat/chat_gpt5"
type input "https://study24.ai/chat/chat_gpt5"
click at [1141, 582] on button "Сгенерировать" at bounding box center [1163, 580] width 120 height 31
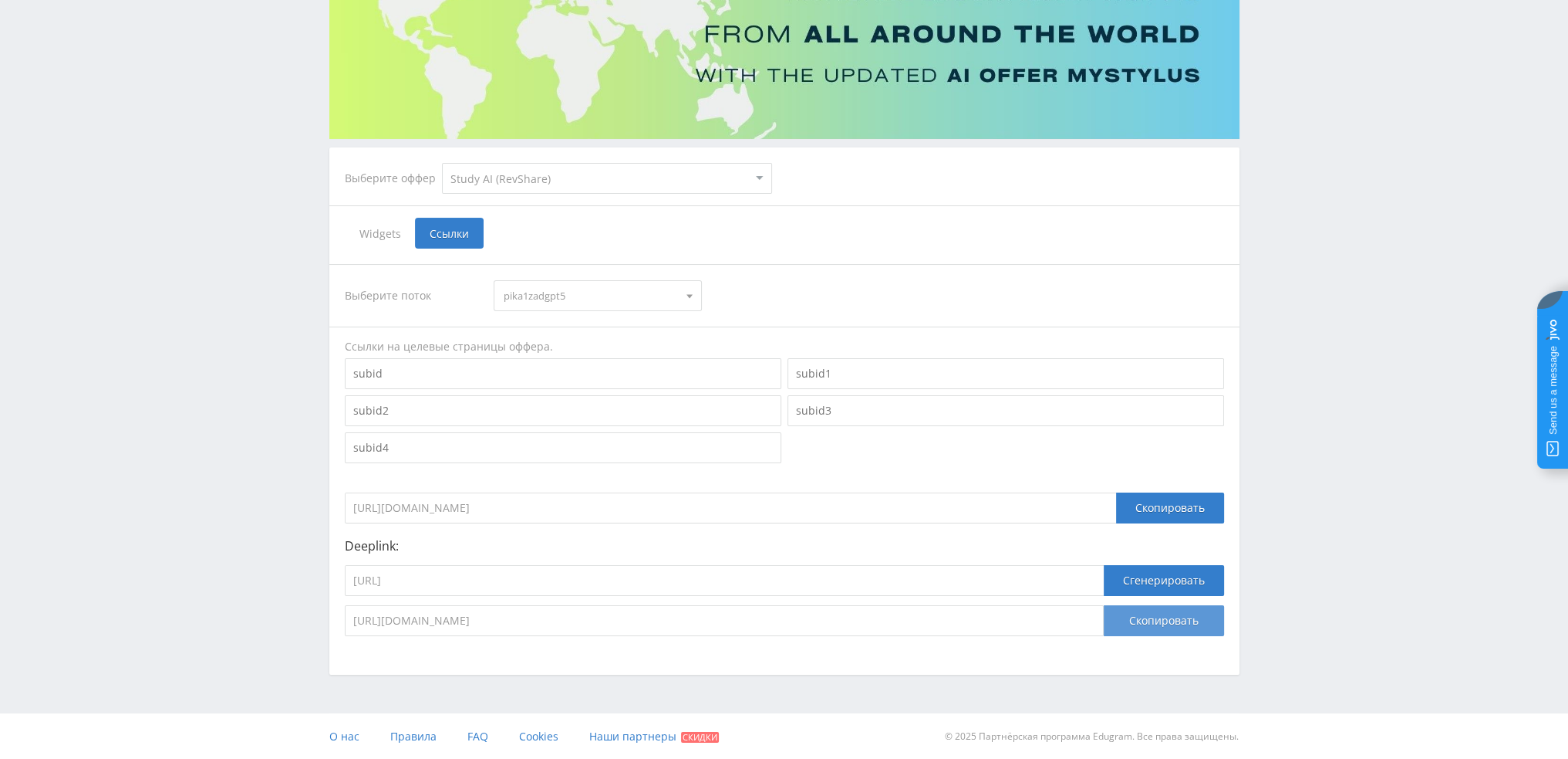
click at [1146, 635] on button "Скопировать" at bounding box center [1163, 620] width 120 height 31
click at [685, 230] on div "Widgets Ссылки" at bounding box center [784, 233] width 880 height 31
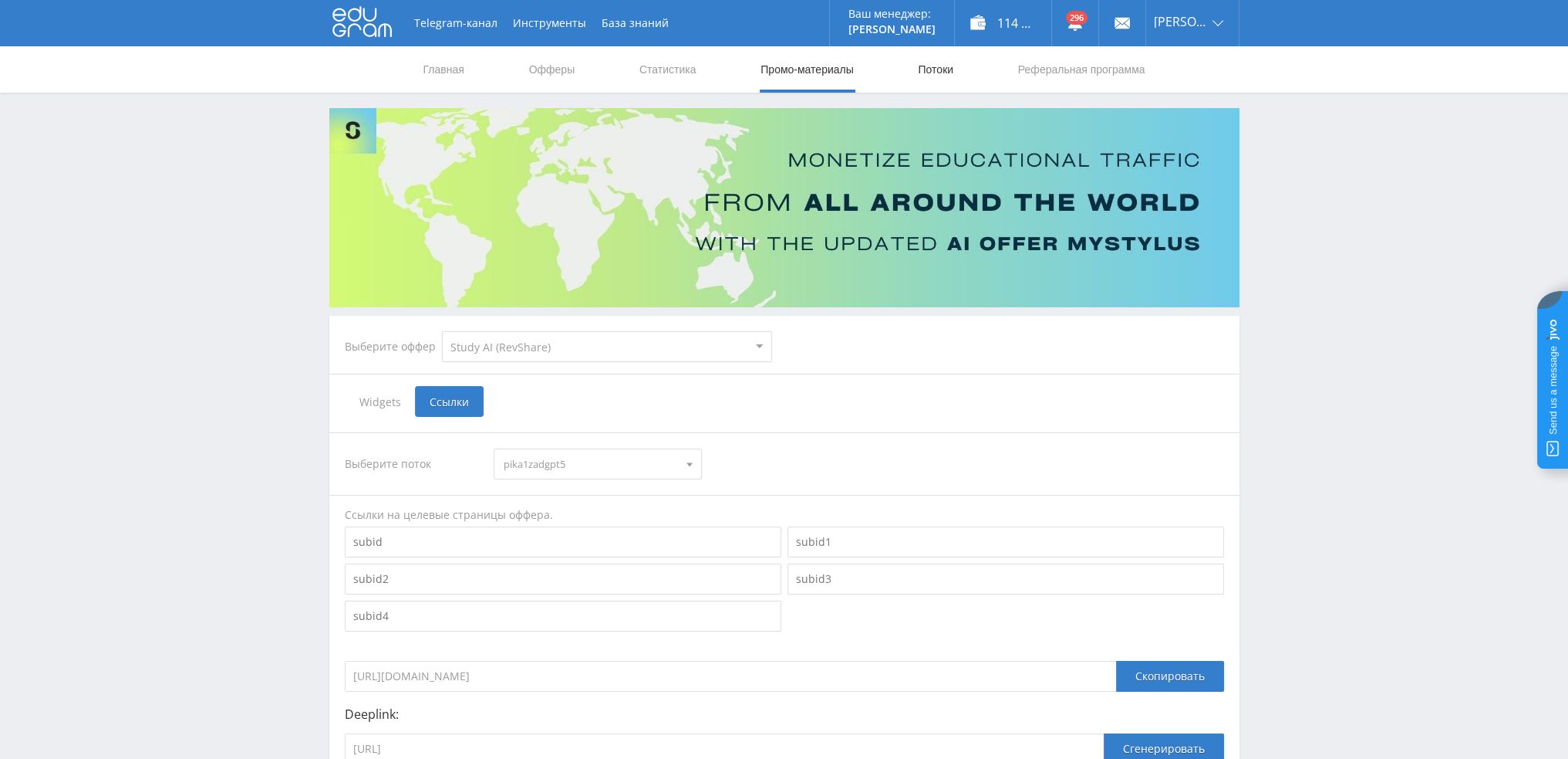
click at [928, 69] on link "Потоки" at bounding box center [935, 69] width 38 height 46
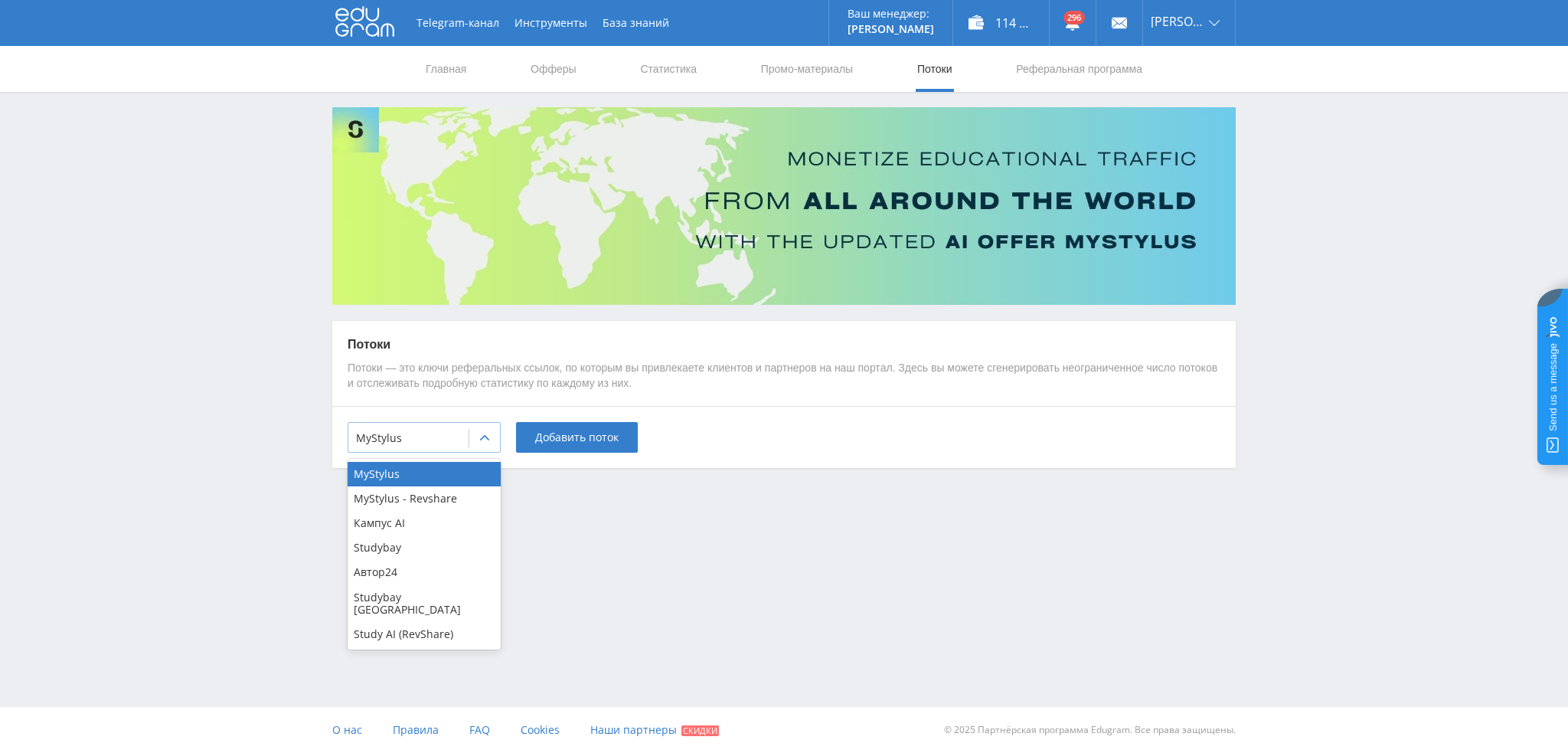
click at [448, 425] on div "MyStylus" at bounding box center [424, 437] width 153 height 31
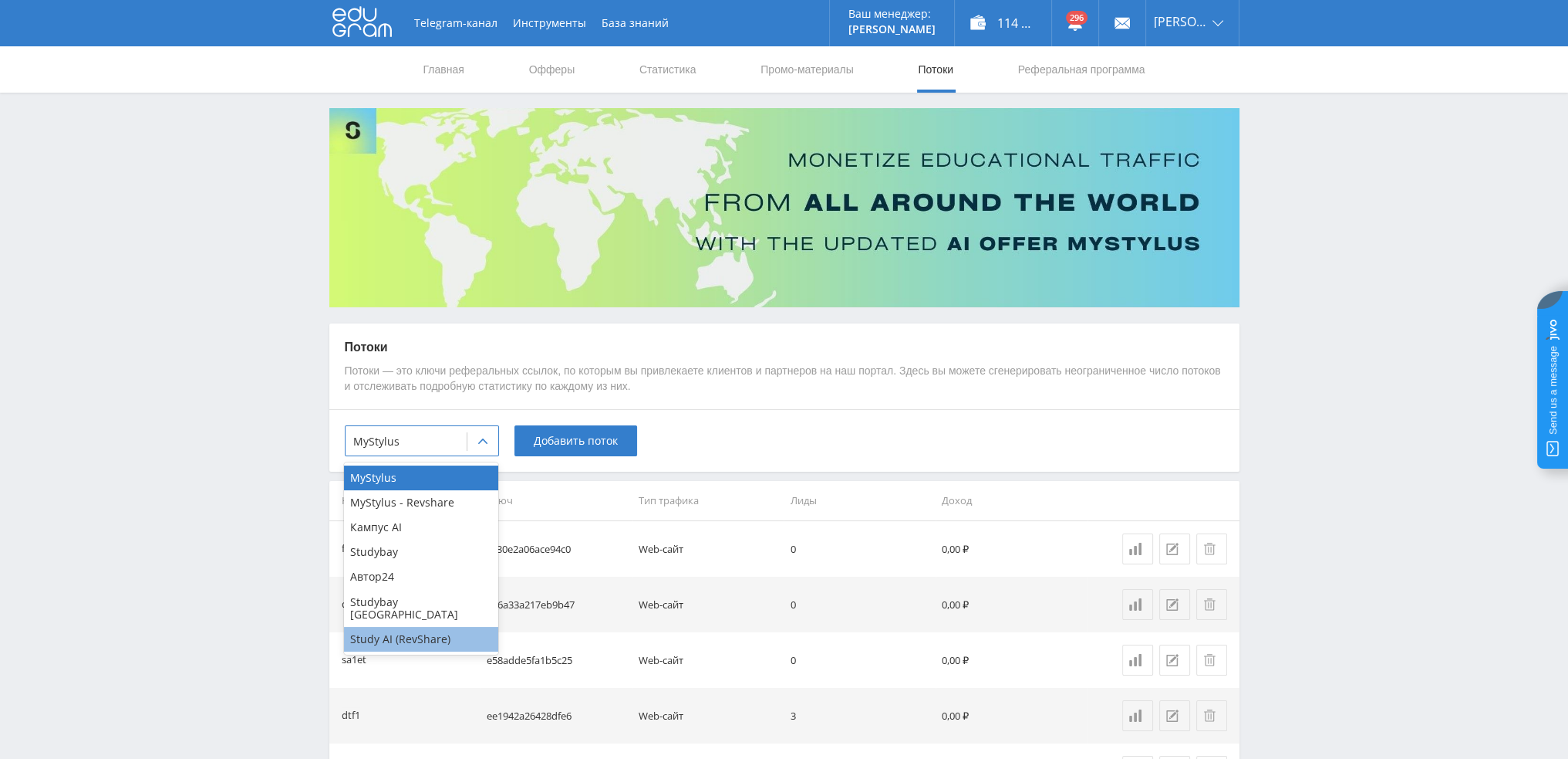
click at [416, 635] on div "Study AI (RevShare)" at bounding box center [421, 639] width 154 height 25
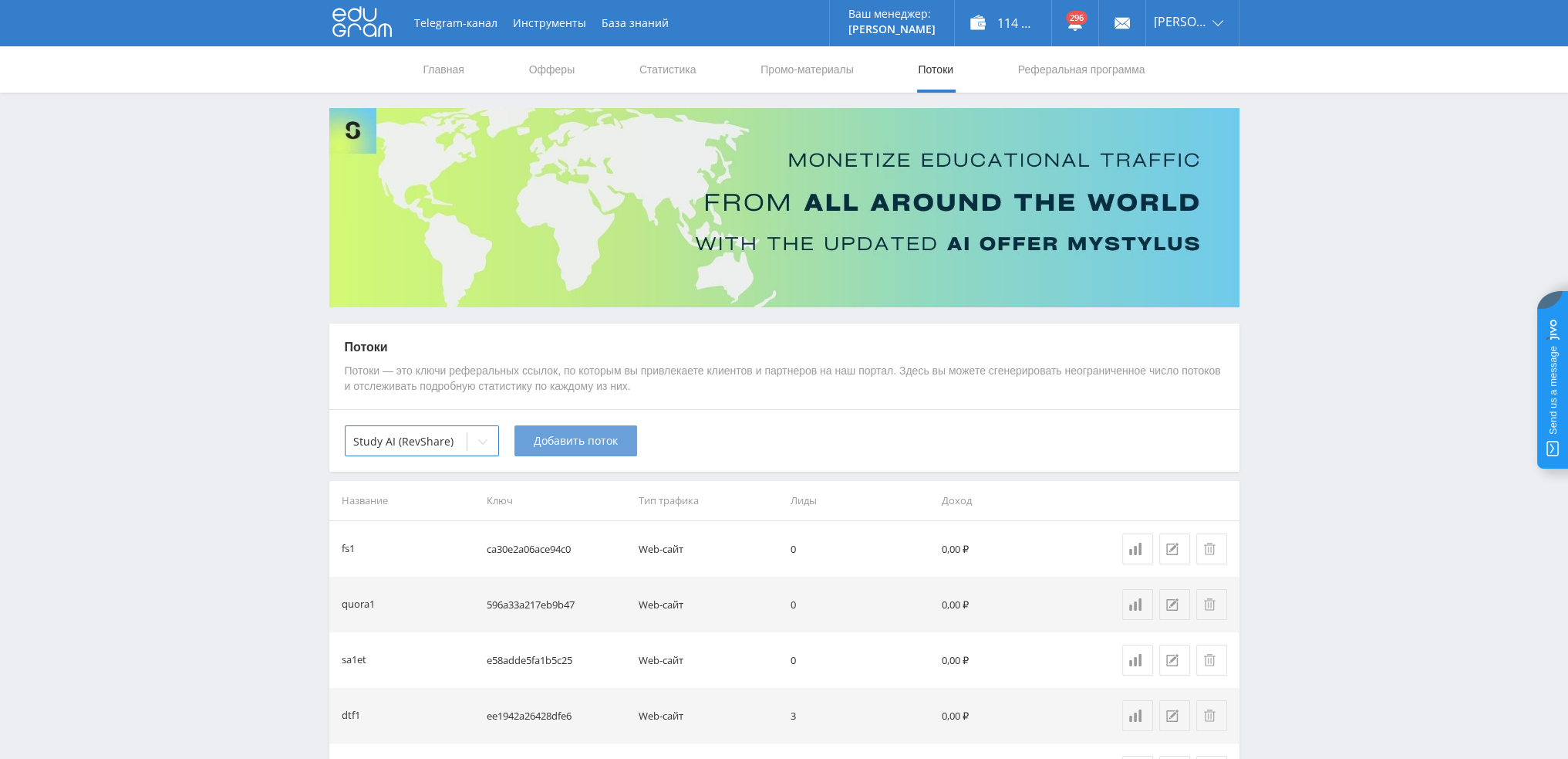
click at [577, 442] on span "Добавить поток" at bounding box center [575, 441] width 84 height 13
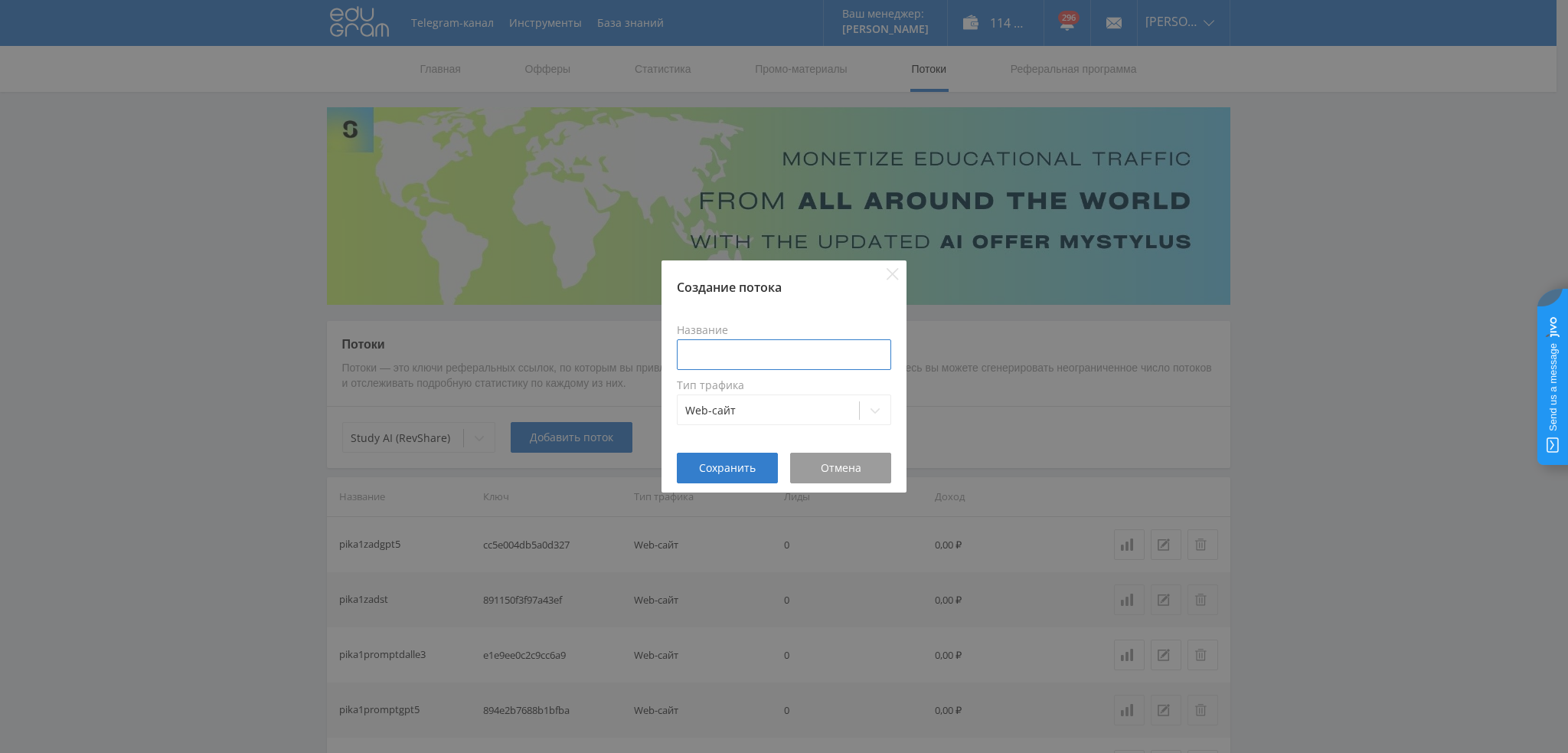
click at [732, 343] on input at bounding box center [784, 354] width 215 height 31
type input "pika1zadclaude"
click at [714, 467] on span "Сохранить" at bounding box center [727, 468] width 56 height 12
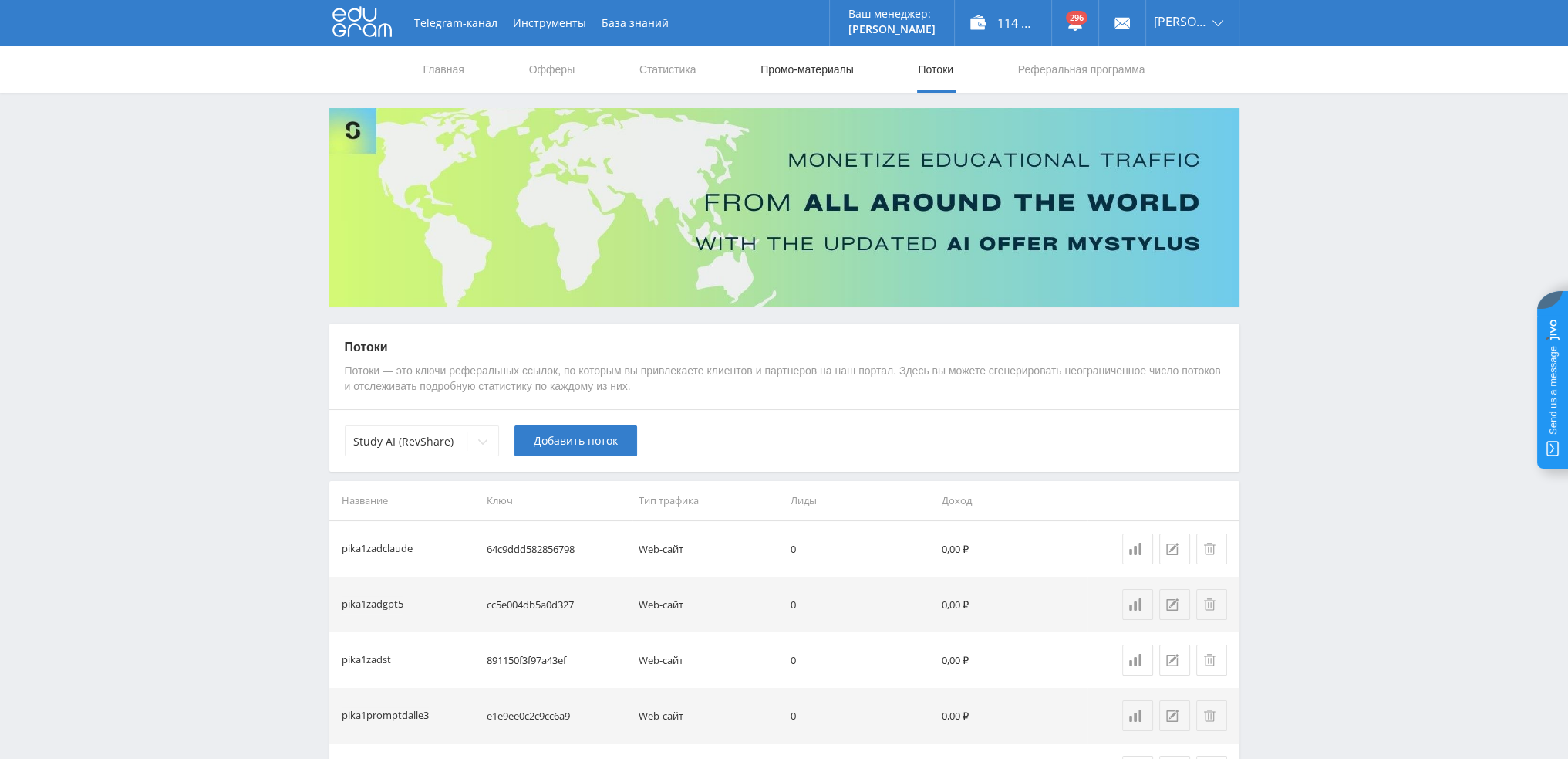
click at [795, 71] on link "Промо-материалы" at bounding box center [806, 69] width 95 height 46
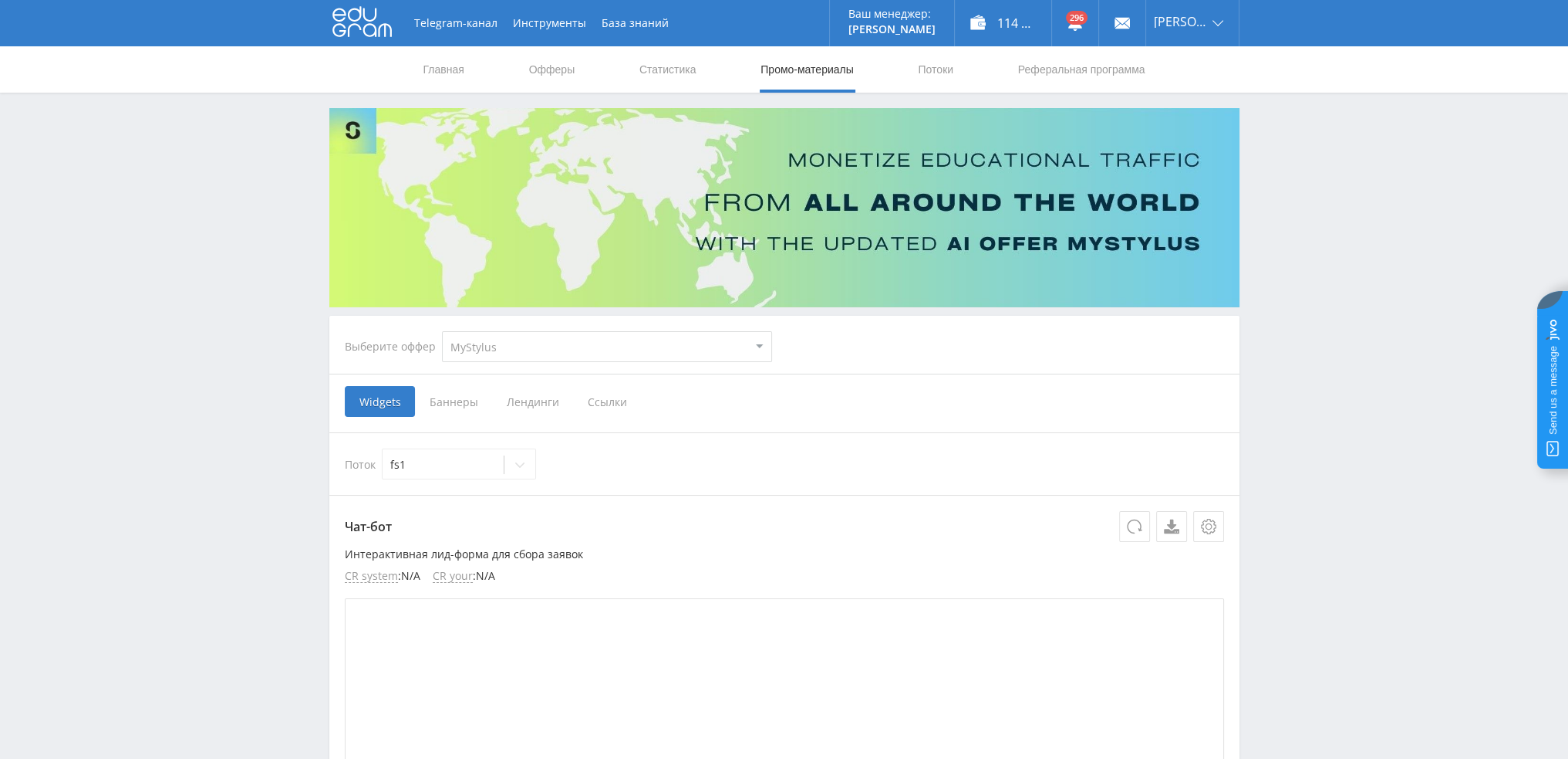
drag, startPoint x: 497, startPoint y: 352, endPoint x: 500, endPoint y: 360, distance: 8.5
click at [500, 342] on select "MyStylus MyStylus - Revshare Кампус AI Studybay Автор24 Studybay Brazil Study A…" at bounding box center [607, 346] width 330 height 31
select select "376"
click at [442, 331] on select "MyStylus MyStylus - Revshare Кампус AI Studybay Автор24 Studybay Brazil Study A…" at bounding box center [607, 346] width 330 height 31
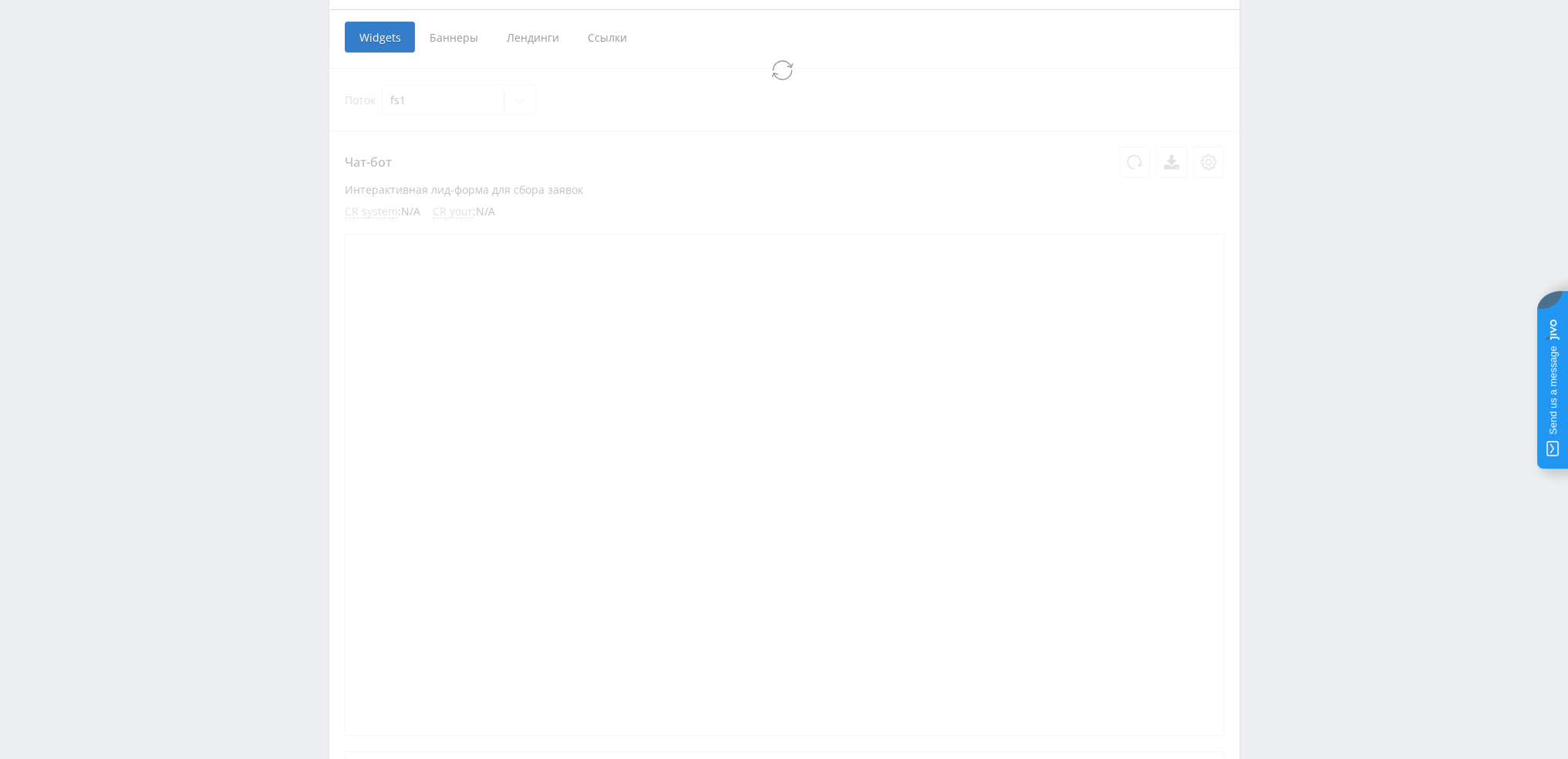
select select "376"
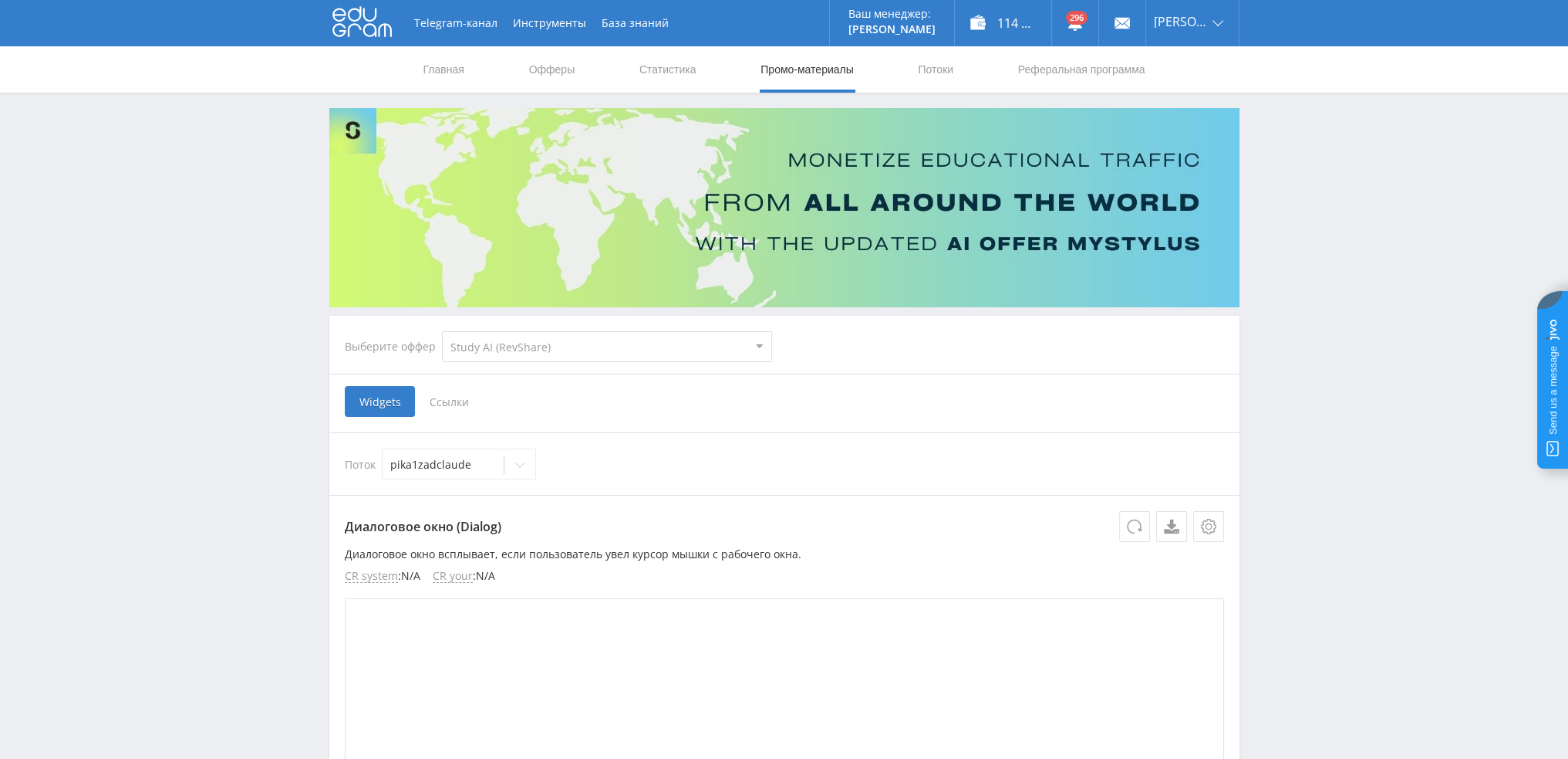
click at [455, 397] on span "Ссылки" at bounding box center [449, 401] width 68 height 31
click at [0, 0] on input "Ссылки" at bounding box center [0, 0] width 0 height 0
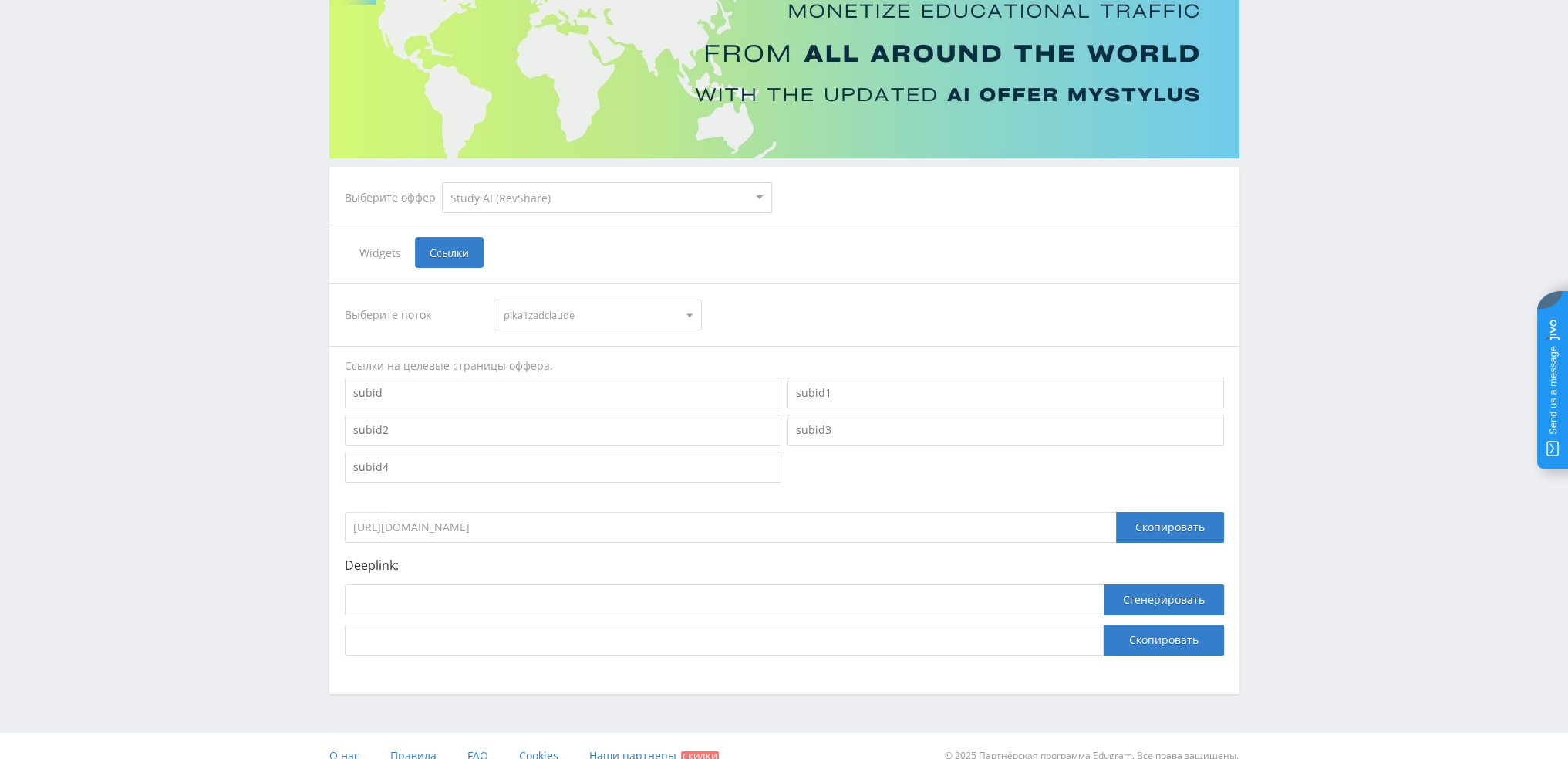
scroll to position [168, 0]
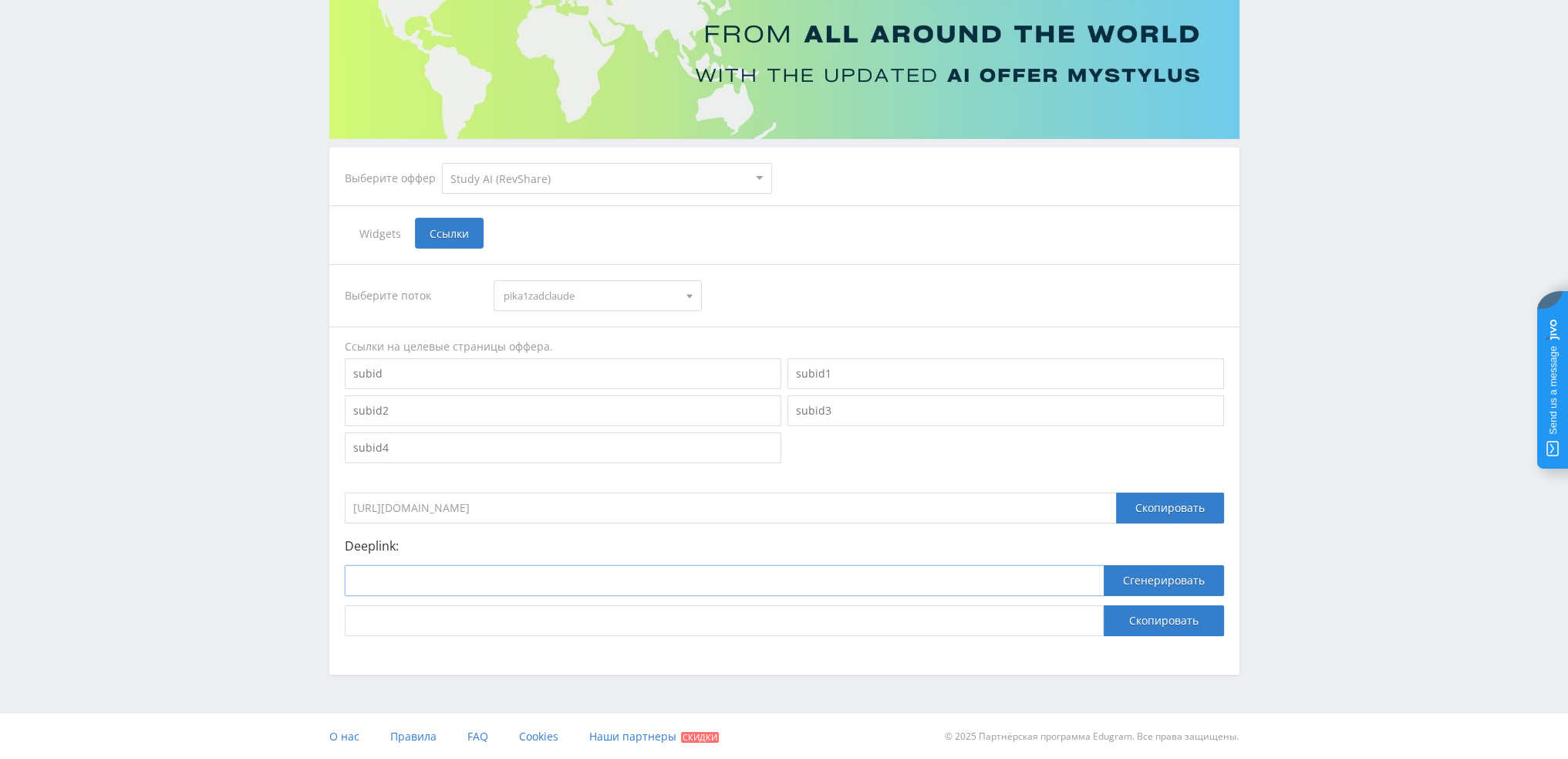
click at [690, 593] on input at bounding box center [724, 580] width 759 height 31
paste input "https://study24.ai/chat/claude_4_sonnet"
type input "https://study24.ai/chat/claude_4_sonnet"
click at [1114, 569] on button "Сгенерировать" at bounding box center [1163, 580] width 120 height 31
click at [1132, 621] on button "Скопировать" at bounding box center [1163, 620] width 120 height 31
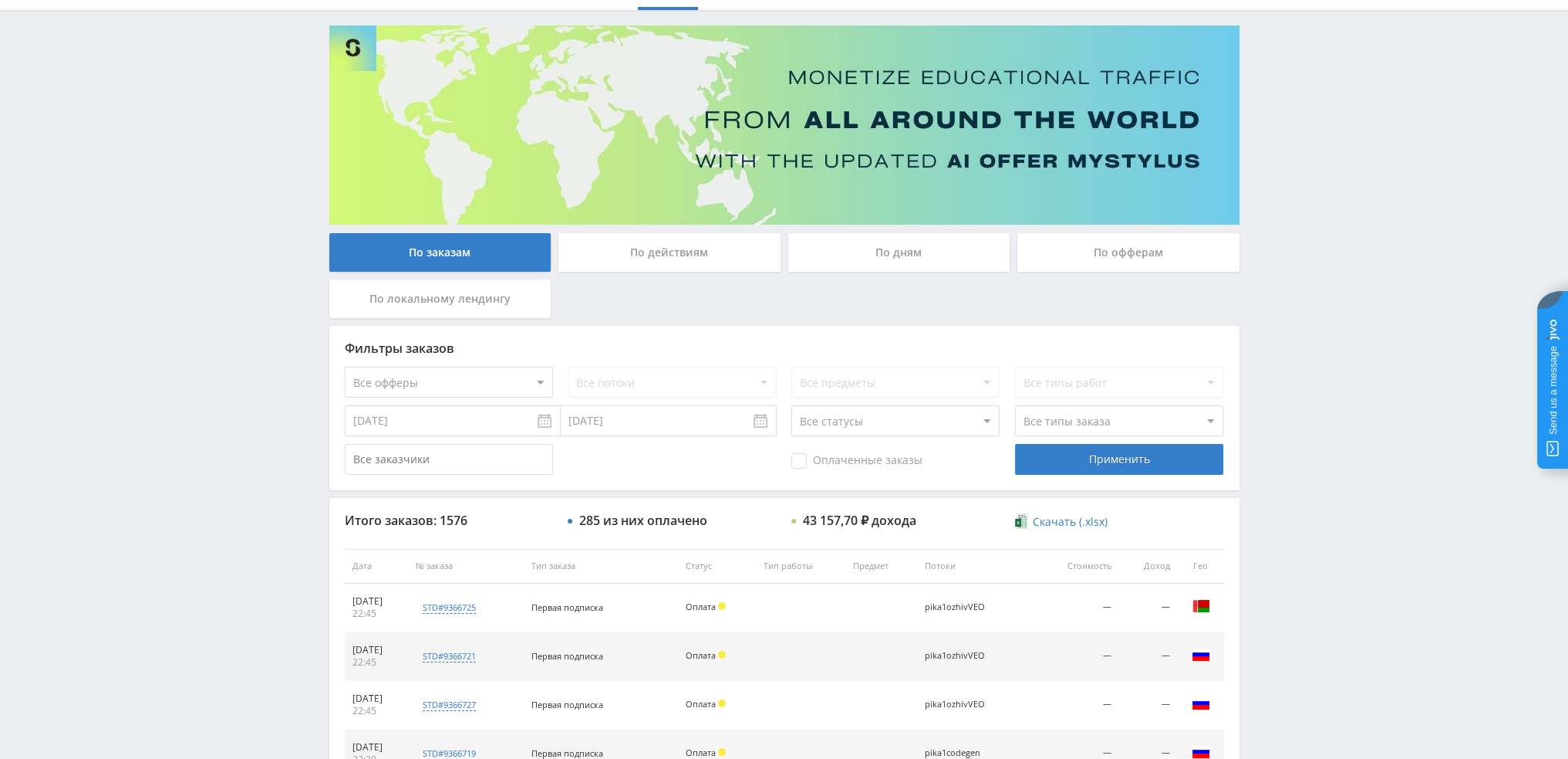
scroll to position [77, 0]
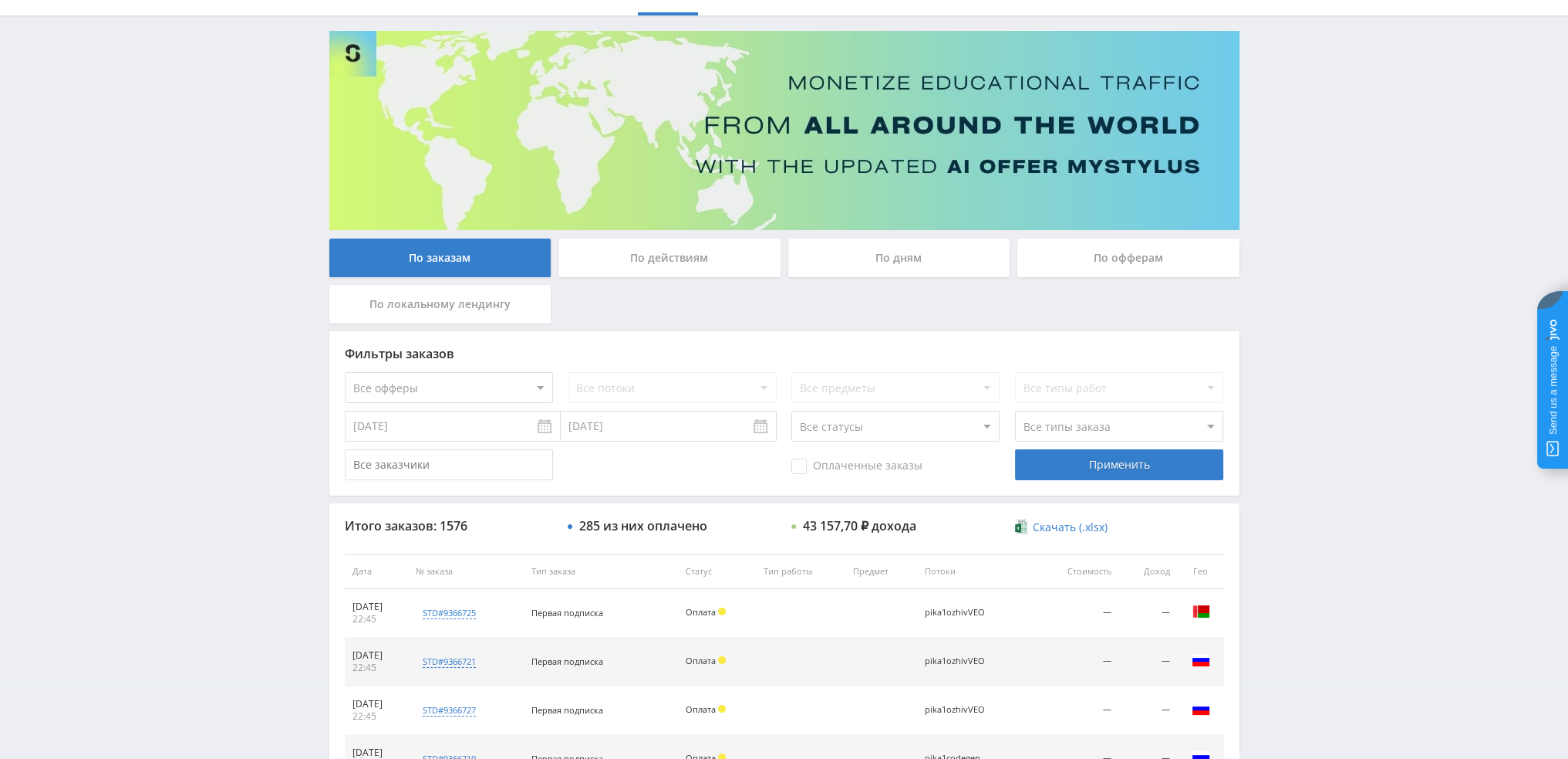
click at [919, 262] on div "По дням" at bounding box center [899, 258] width 222 height 38
click at [0, 0] on input "По дням" at bounding box center [0, 0] width 0 height 0
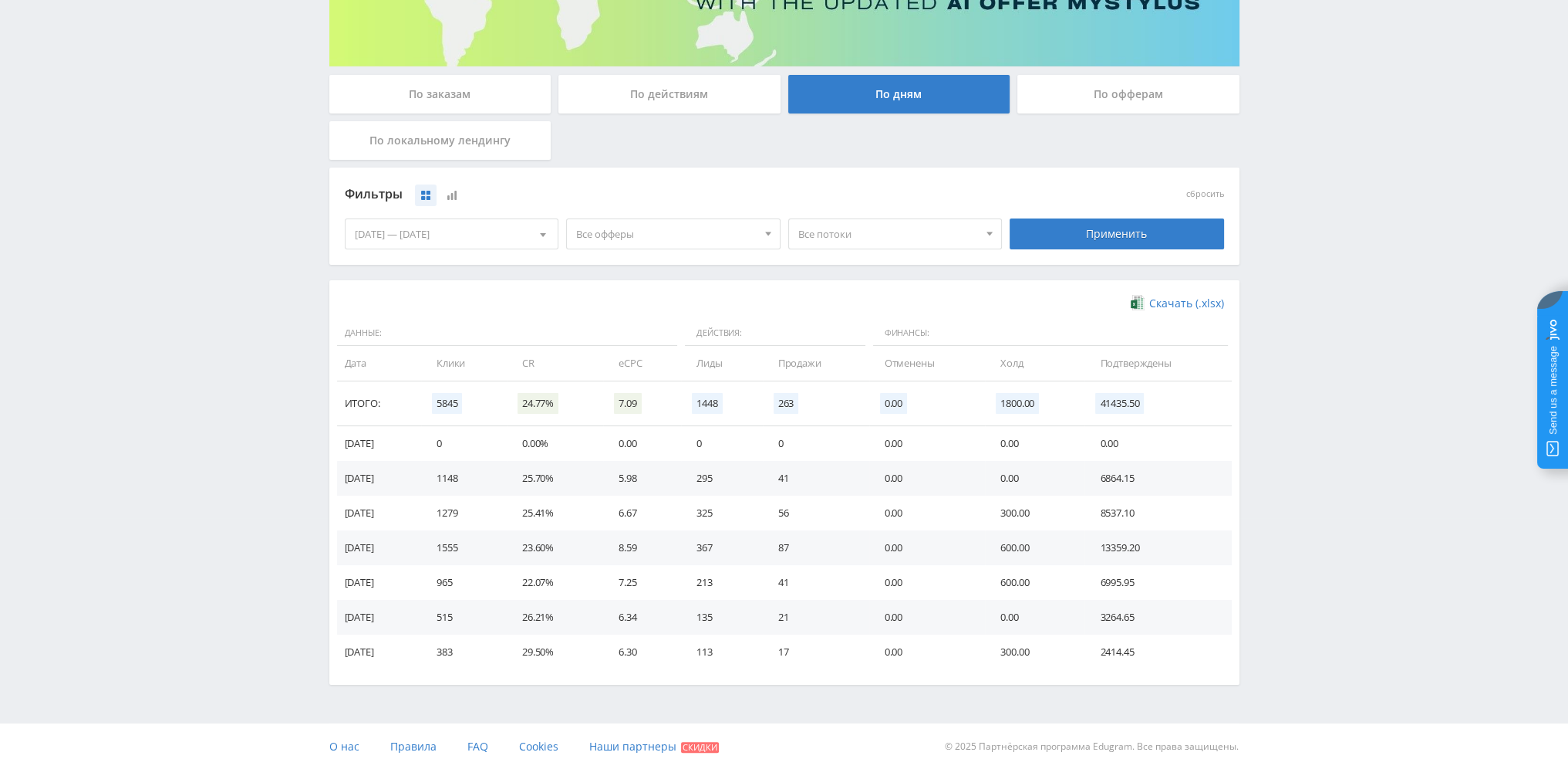
scroll to position [250, 0]
